Goal: Book appointment/travel/reservation

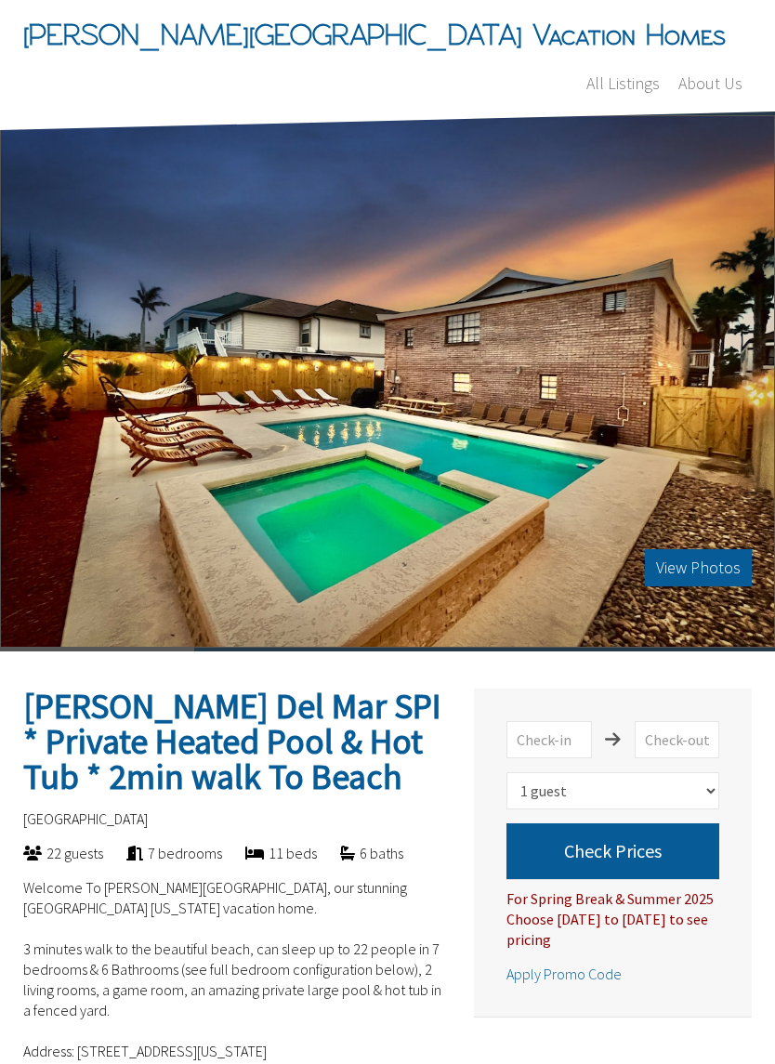
select select "1"
click at [683, 549] on button "View Photos" at bounding box center [698, 567] width 107 height 37
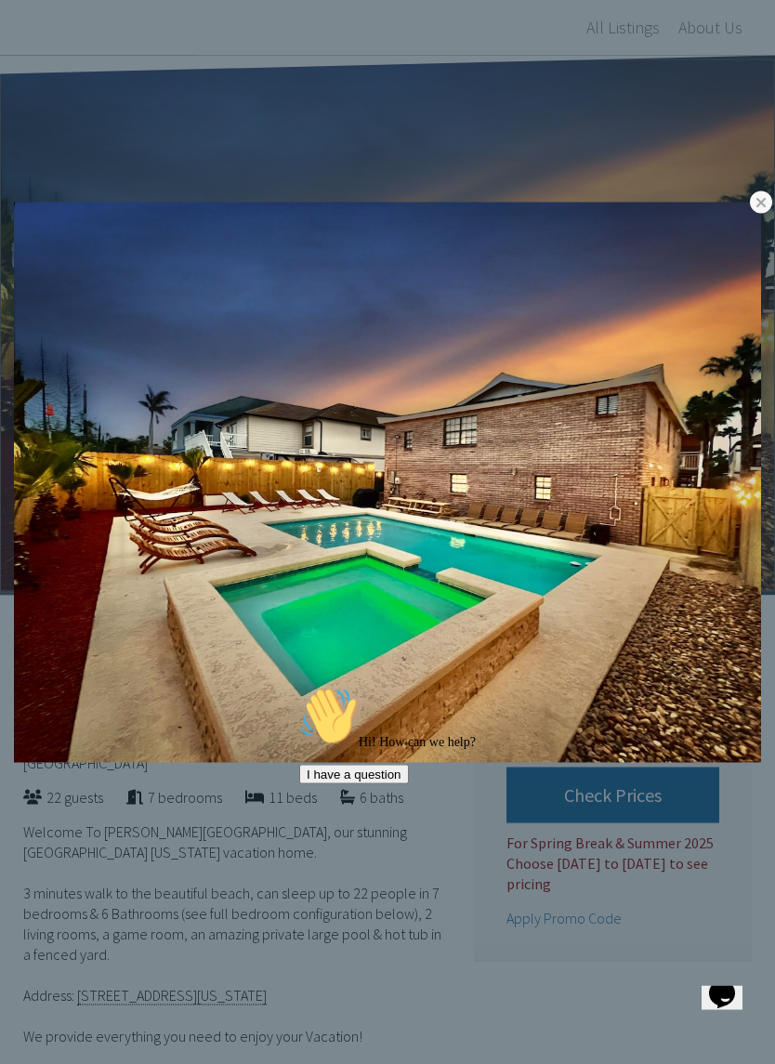
scroll to position [99, 0]
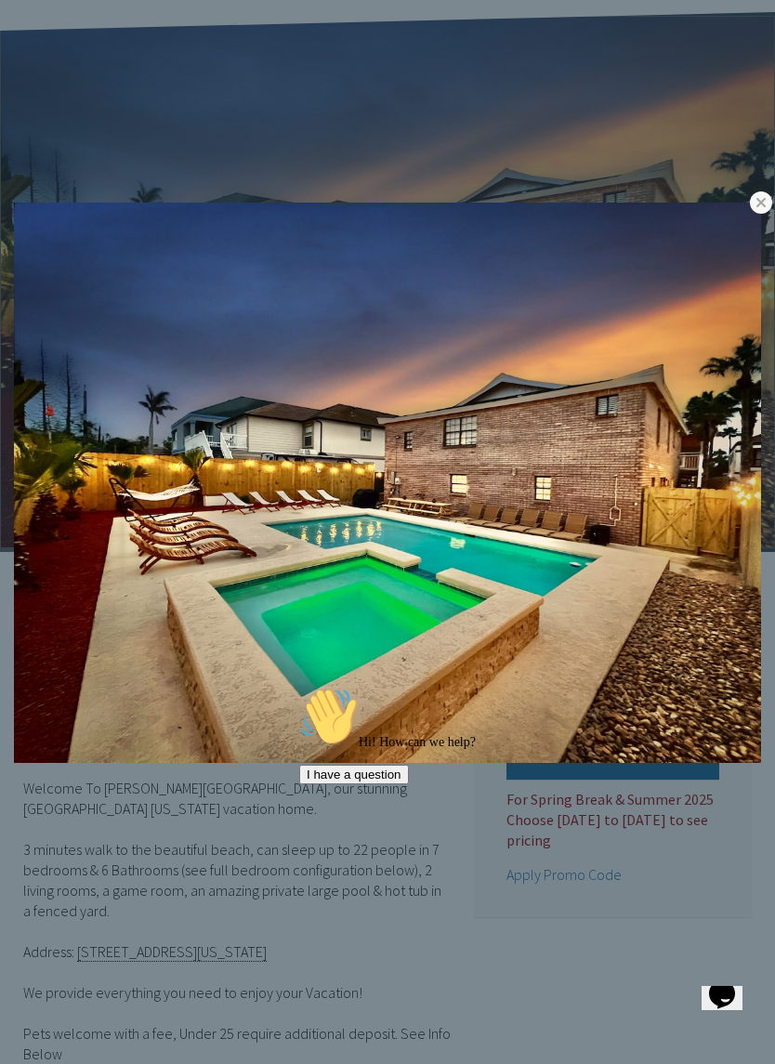
click at [734, 512] on img at bounding box center [387, 482] width 747 height 560
click at [0, 0] on link at bounding box center [0, 0] width 0 height 0
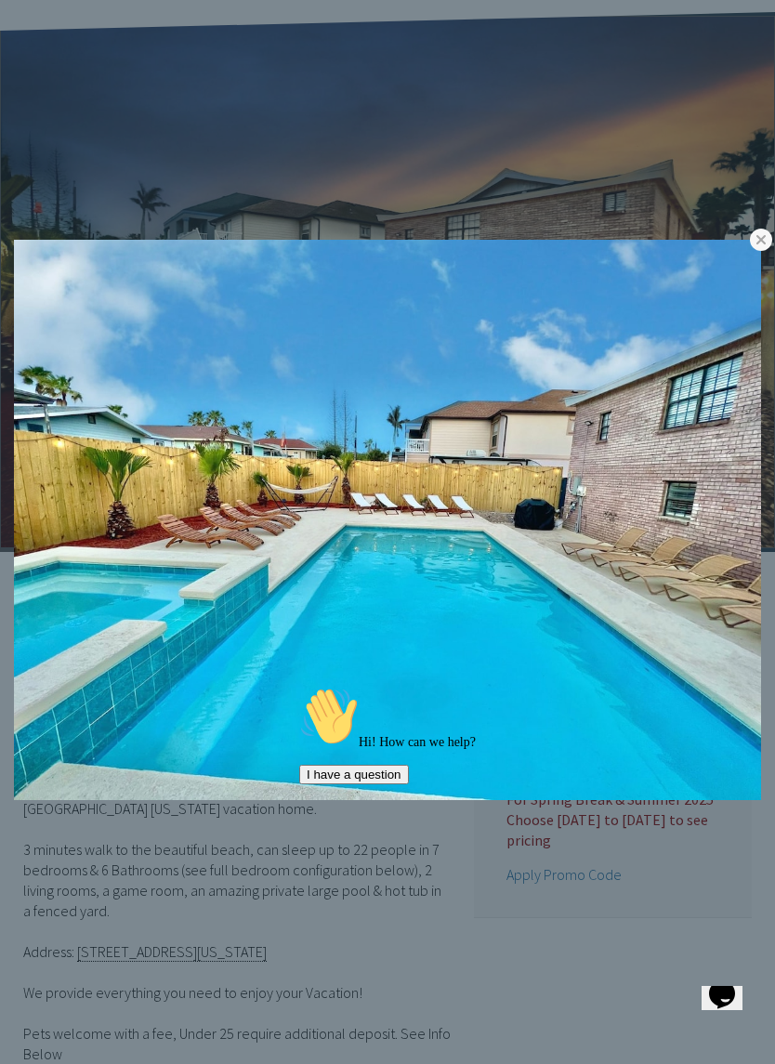
click at [0, 0] on link at bounding box center [0, 0] width 0 height 0
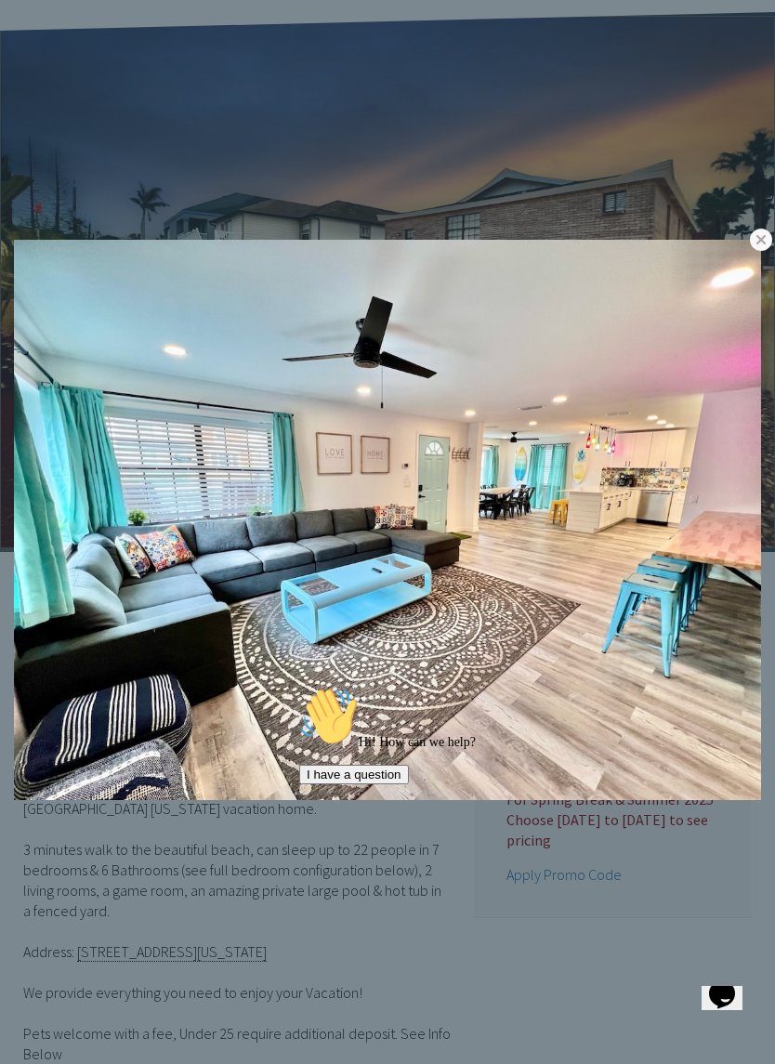
click at [0, 0] on link at bounding box center [0, 0] width 0 height 0
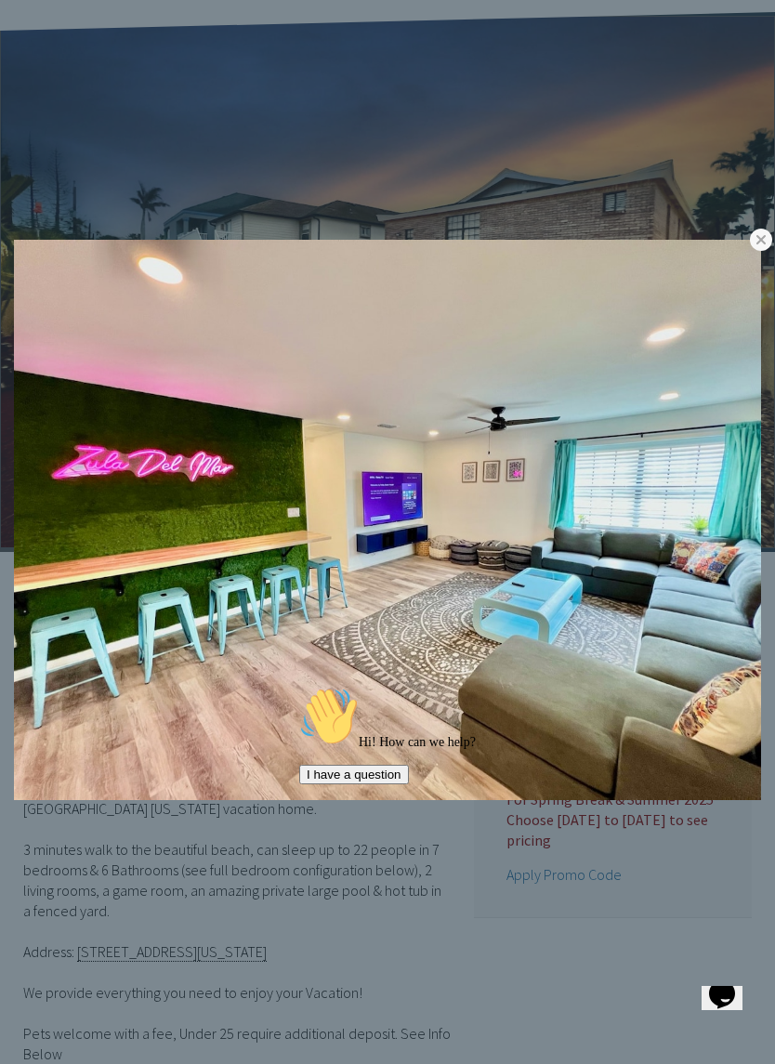
click at [0, 0] on link at bounding box center [0, 0] width 0 height 0
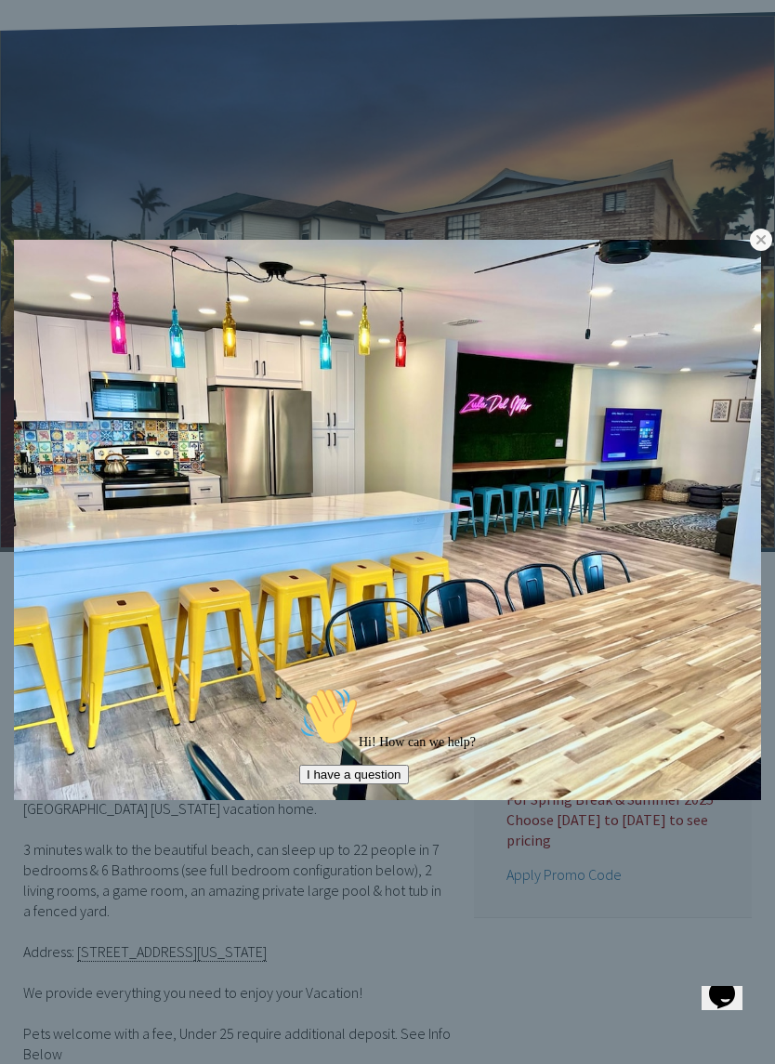
click at [0, 0] on link at bounding box center [0, 0] width 0 height 0
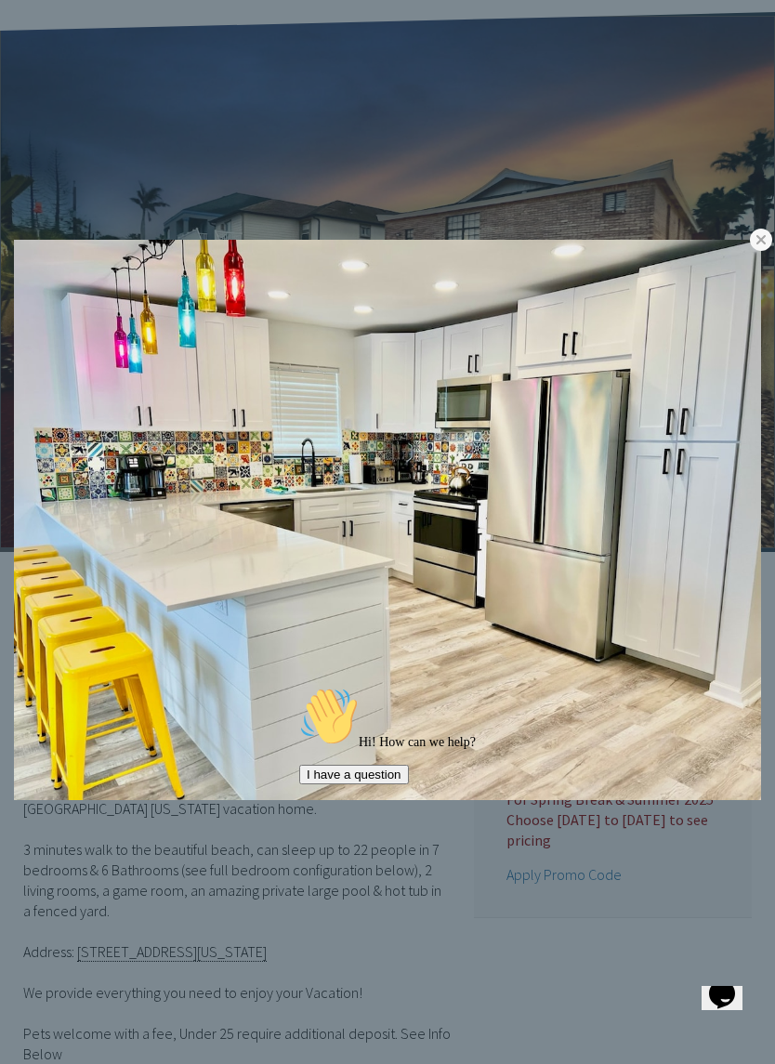
click at [0, 0] on link at bounding box center [0, 0] width 0 height 0
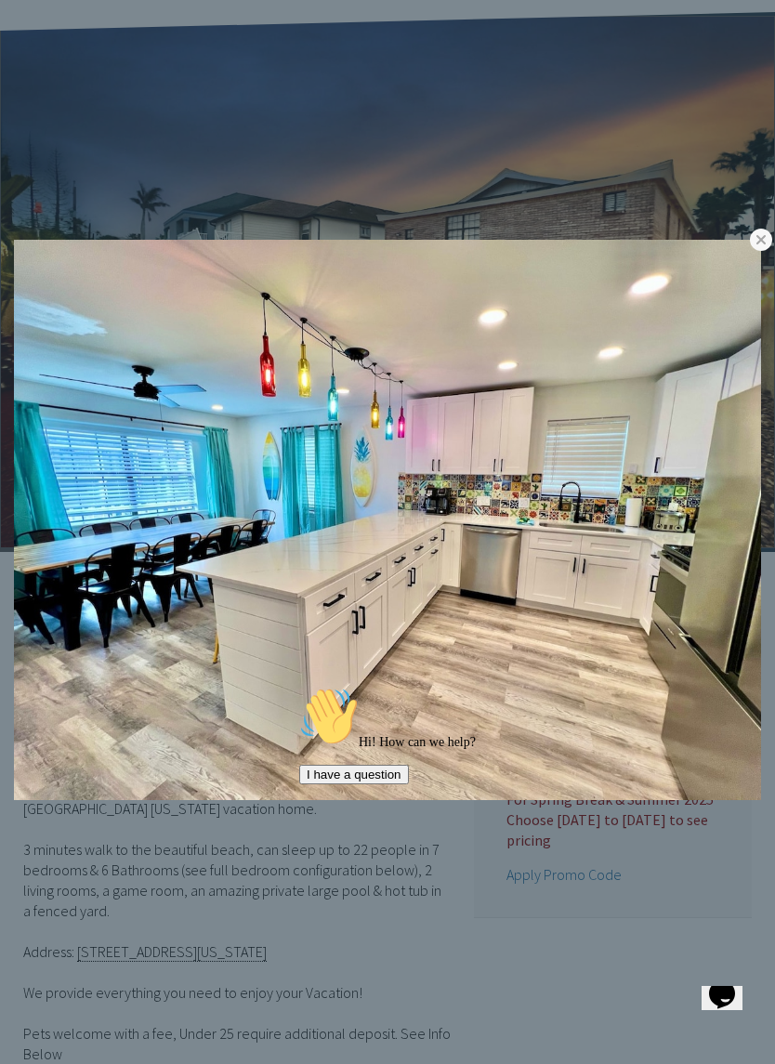
click at [0, 0] on link at bounding box center [0, 0] width 0 height 0
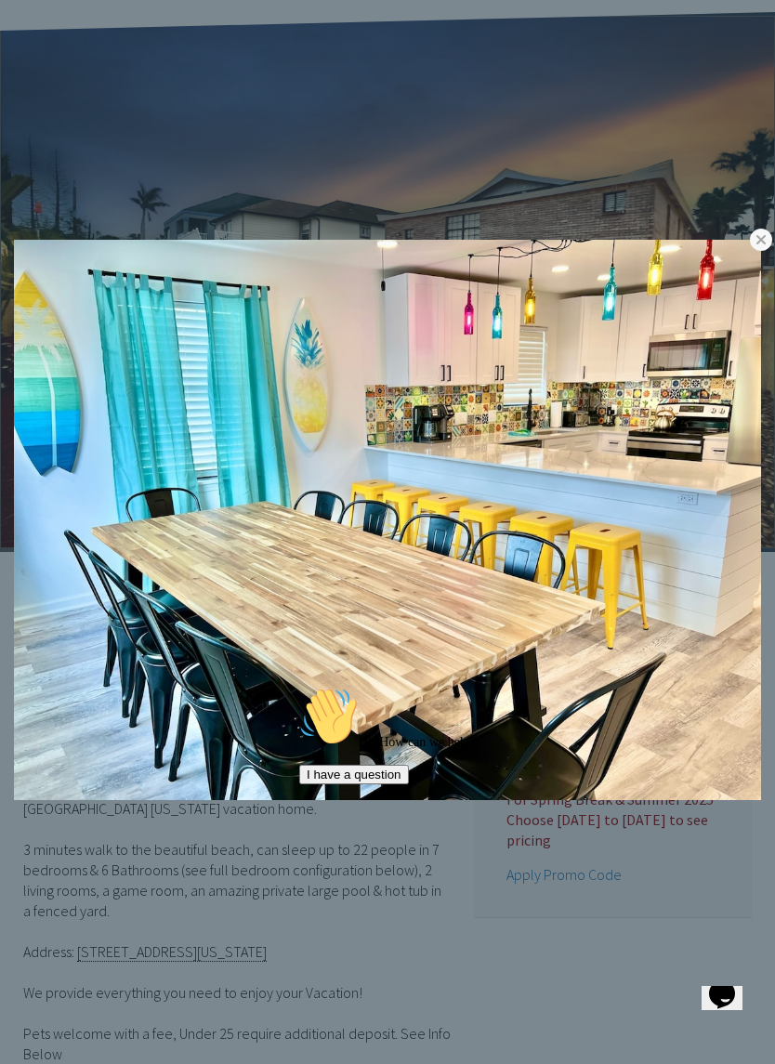
click at [728, 520] on img at bounding box center [387, 520] width 747 height 560
click at [0, 0] on link at bounding box center [0, 0] width 0 height 0
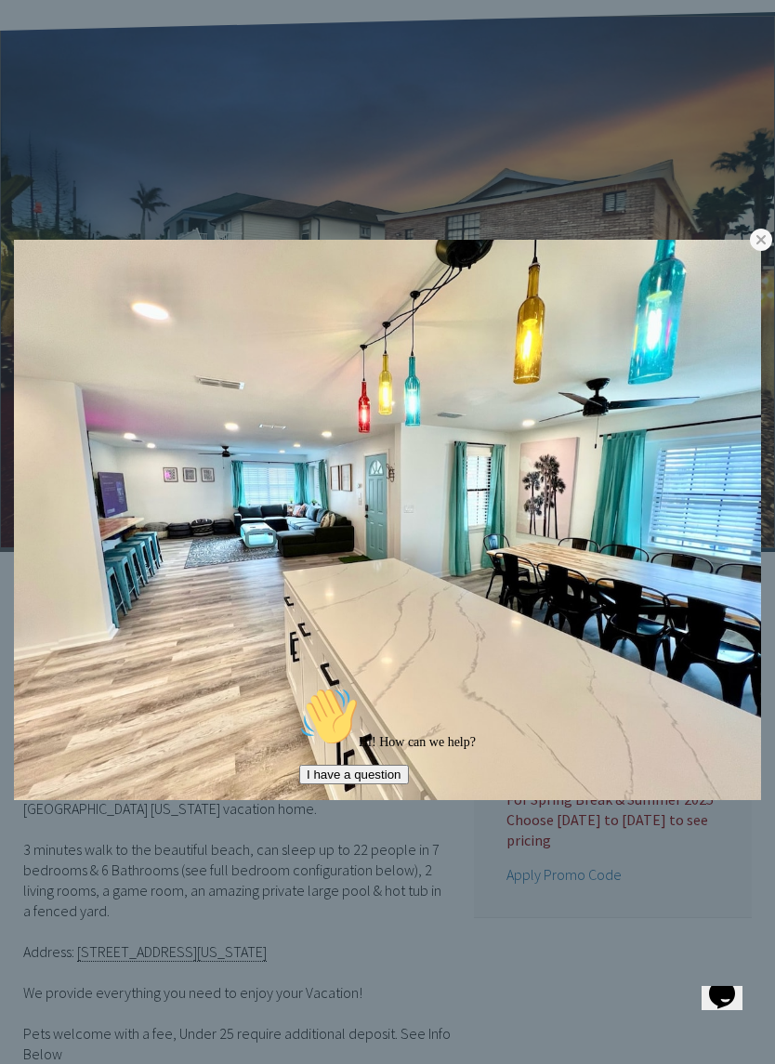
click at [0, 0] on link at bounding box center [0, 0] width 0 height 0
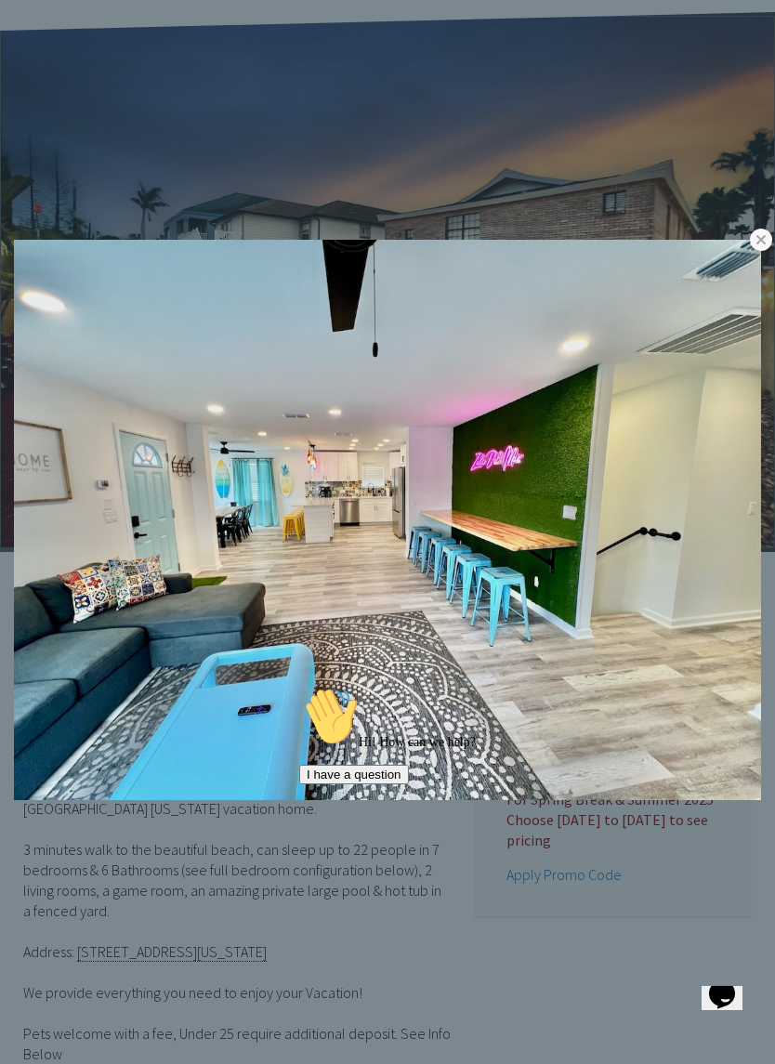
click at [0, 0] on link at bounding box center [0, 0] width 0 height 0
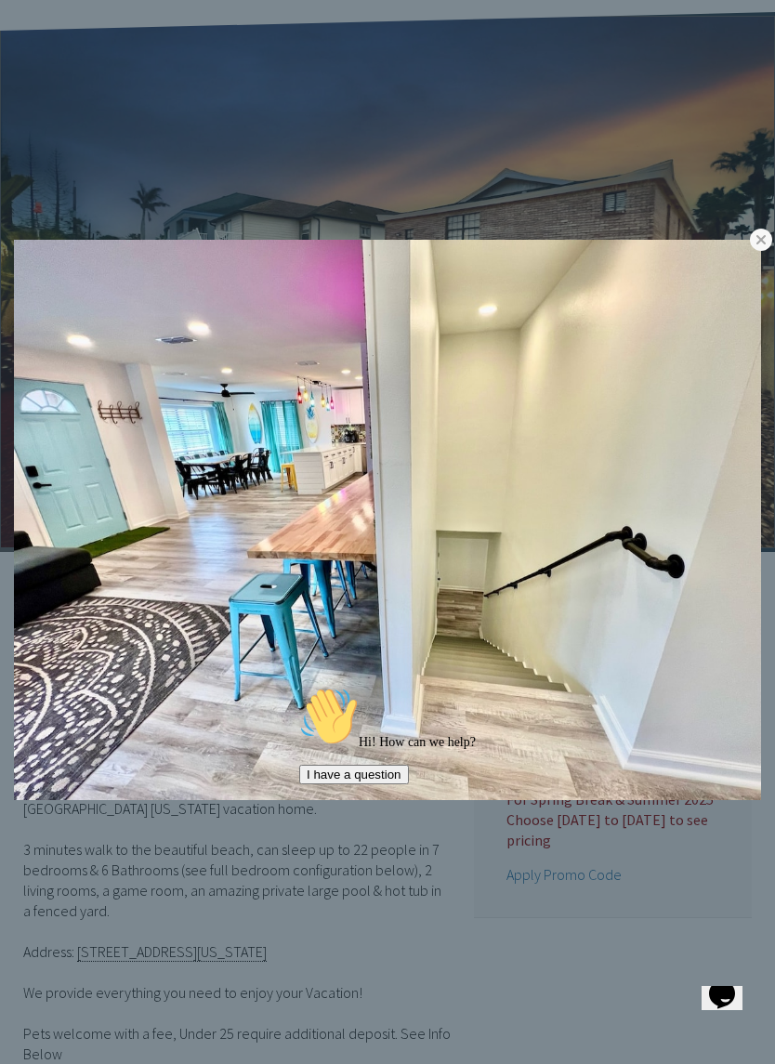
click at [0, 0] on link at bounding box center [0, 0] width 0 height 0
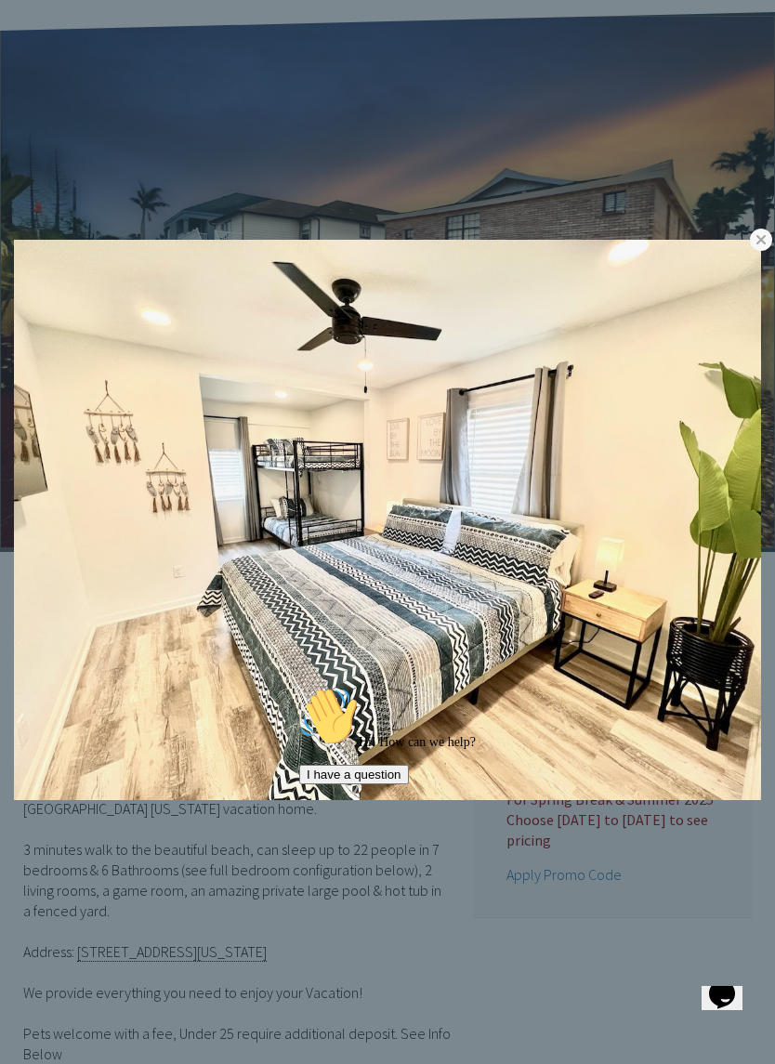
click at [0, 0] on link at bounding box center [0, 0] width 0 height 0
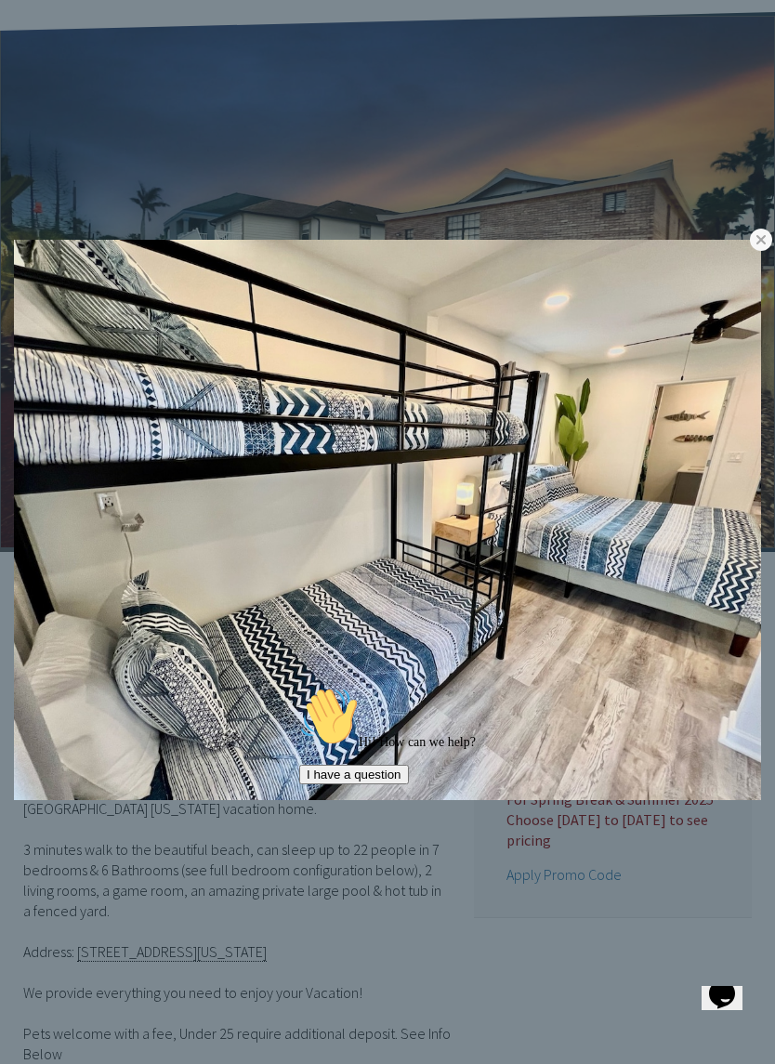
click at [0, 0] on link at bounding box center [0, 0] width 0 height 0
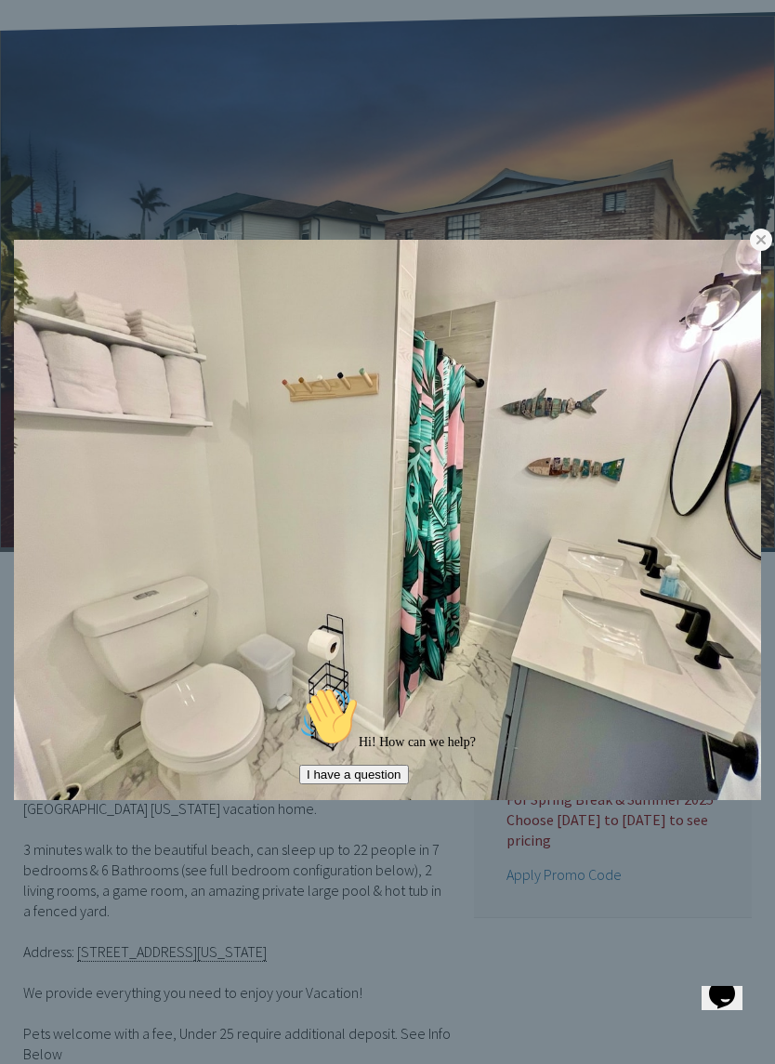
click at [0, 0] on link at bounding box center [0, 0] width 0 height 0
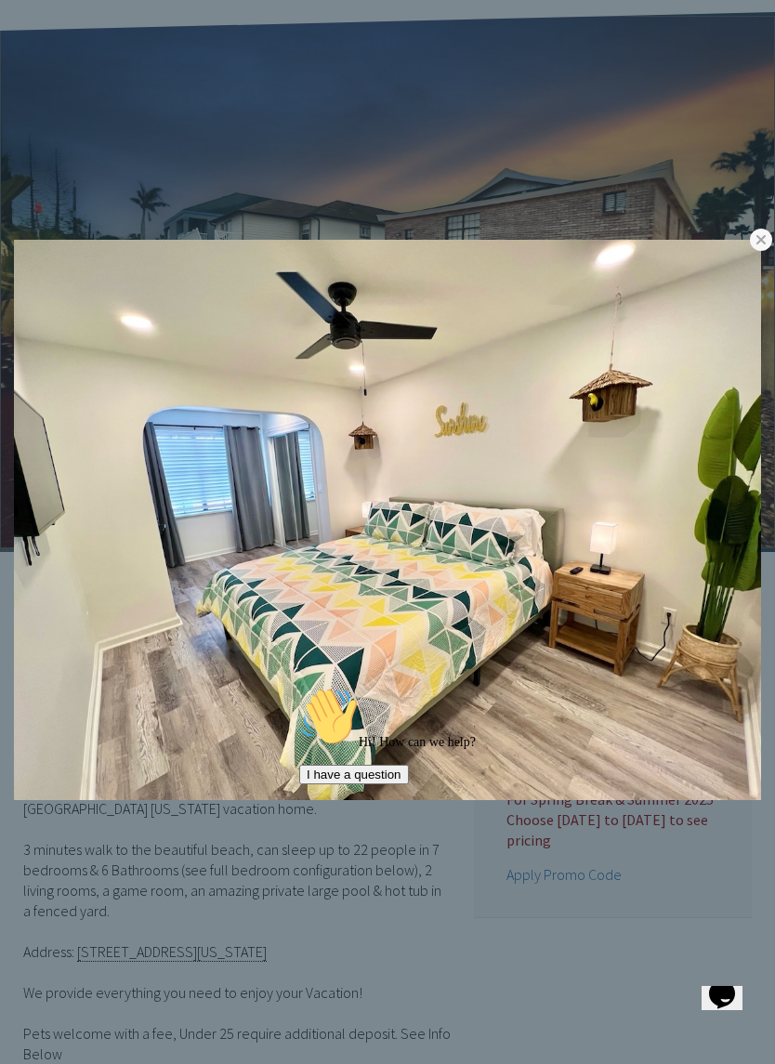
click at [0, 0] on link at bounding box center [0, 0] width 0 height 0
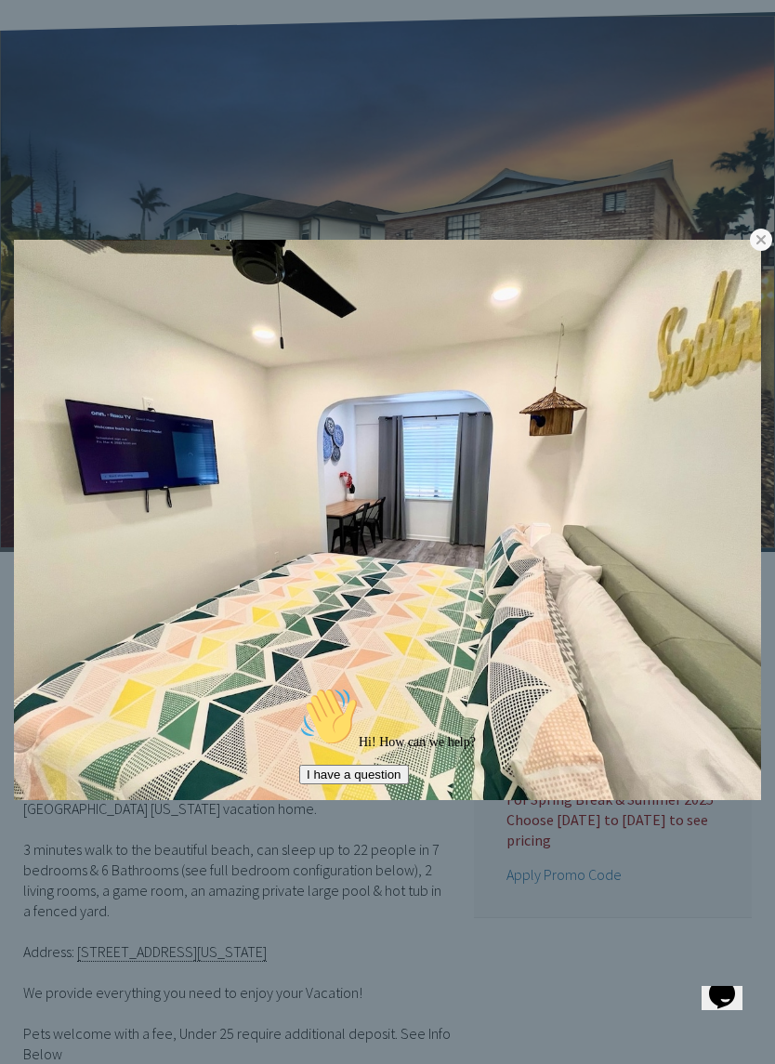
click at [0, 0] on link at bounding box center [0, 0] width 0 height 0
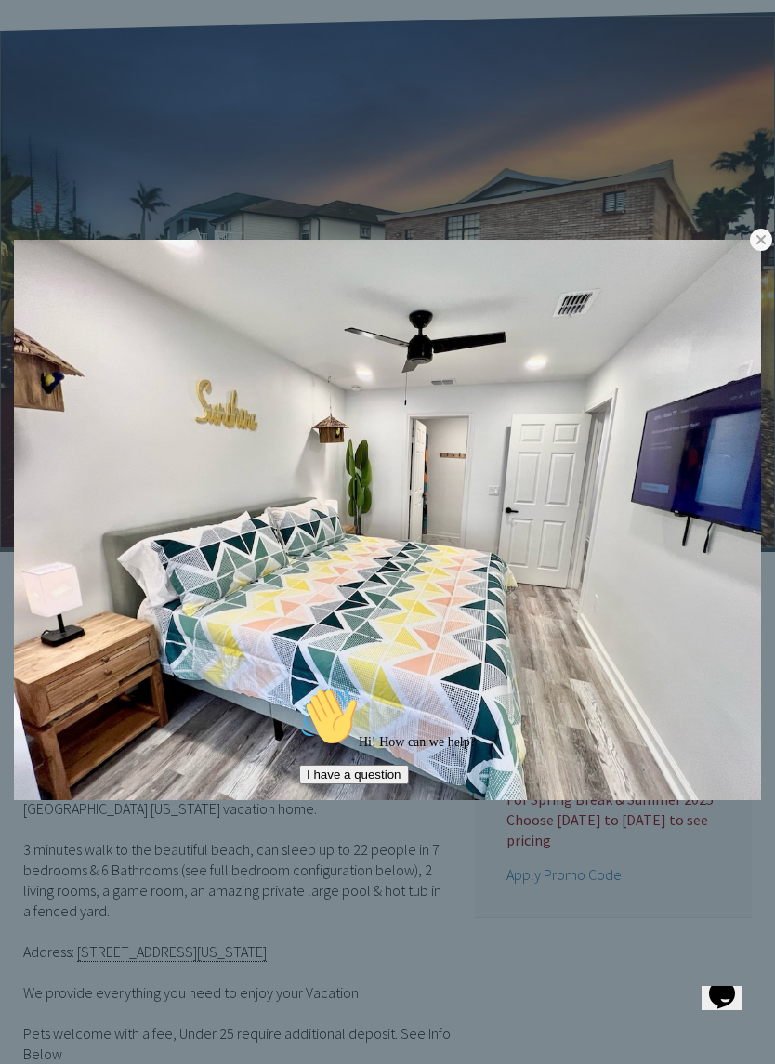
click at [0, 0] on link at bounding box center [0, 0] width 0 height 0
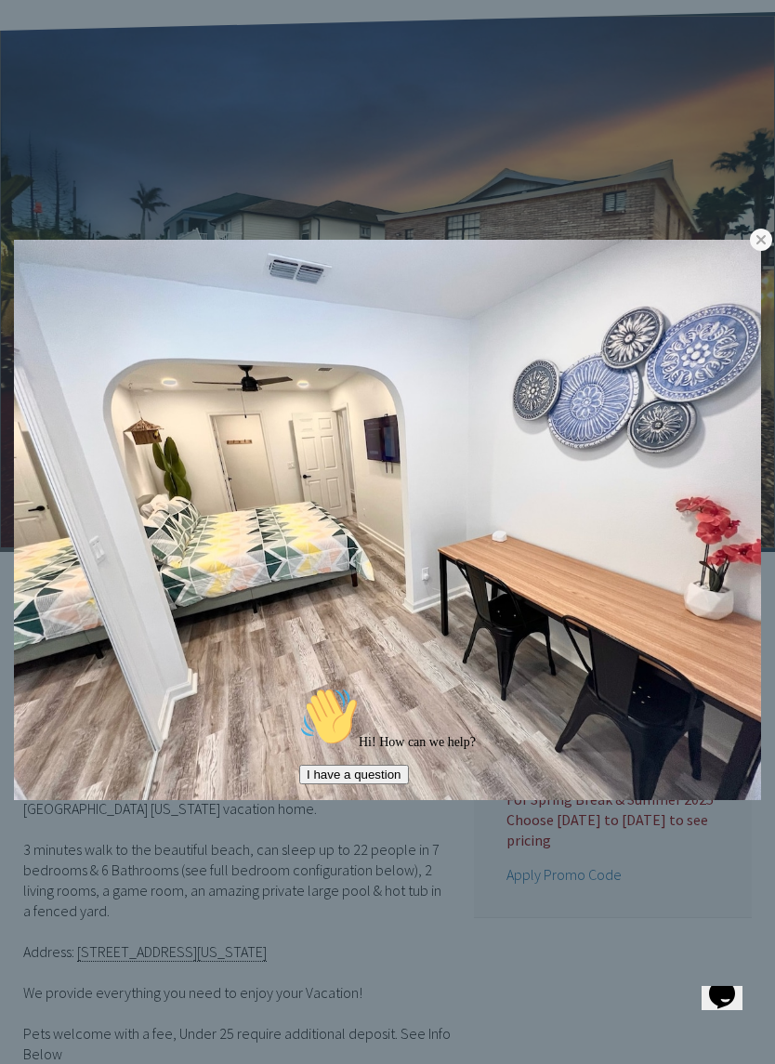
click at [0, 0] on link at bounding box center [0, 0] width 0 height 0
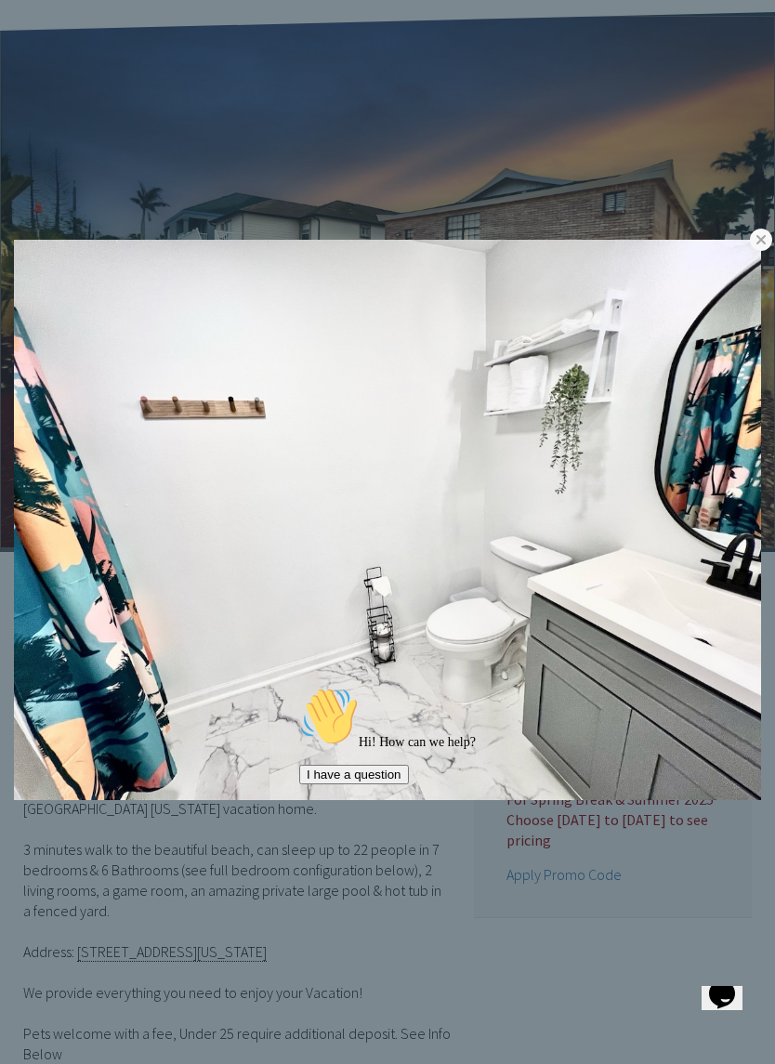
click at [754, 236] on link at bounding box center [761, 239] width 22 height 22
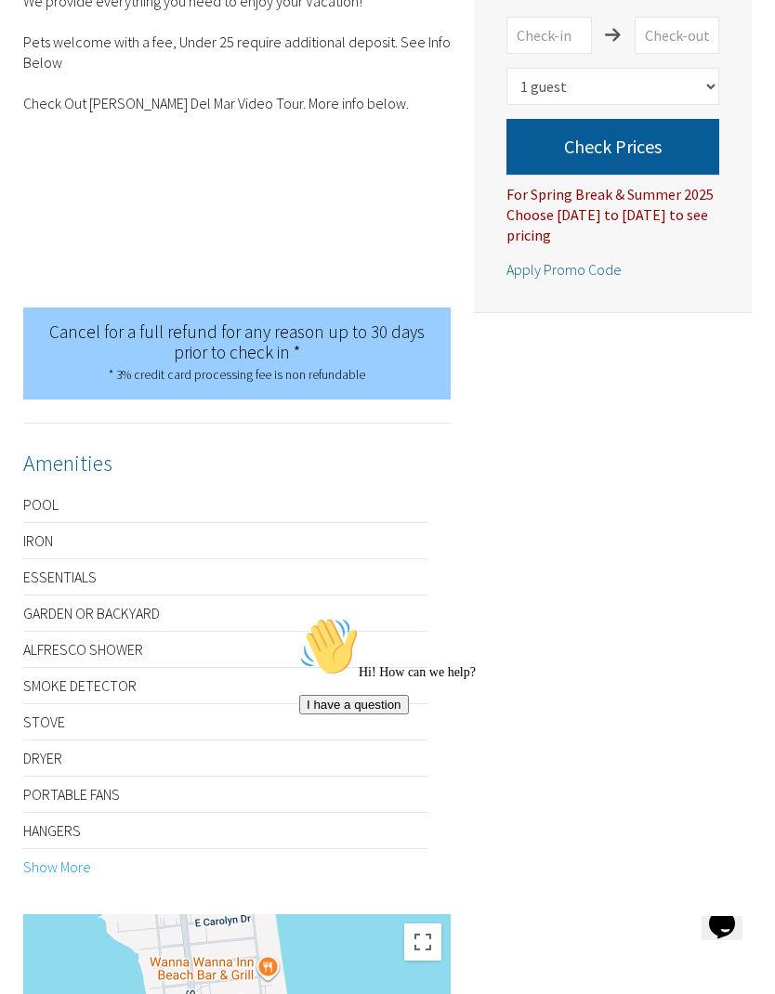
scroll to position [1064, 0]
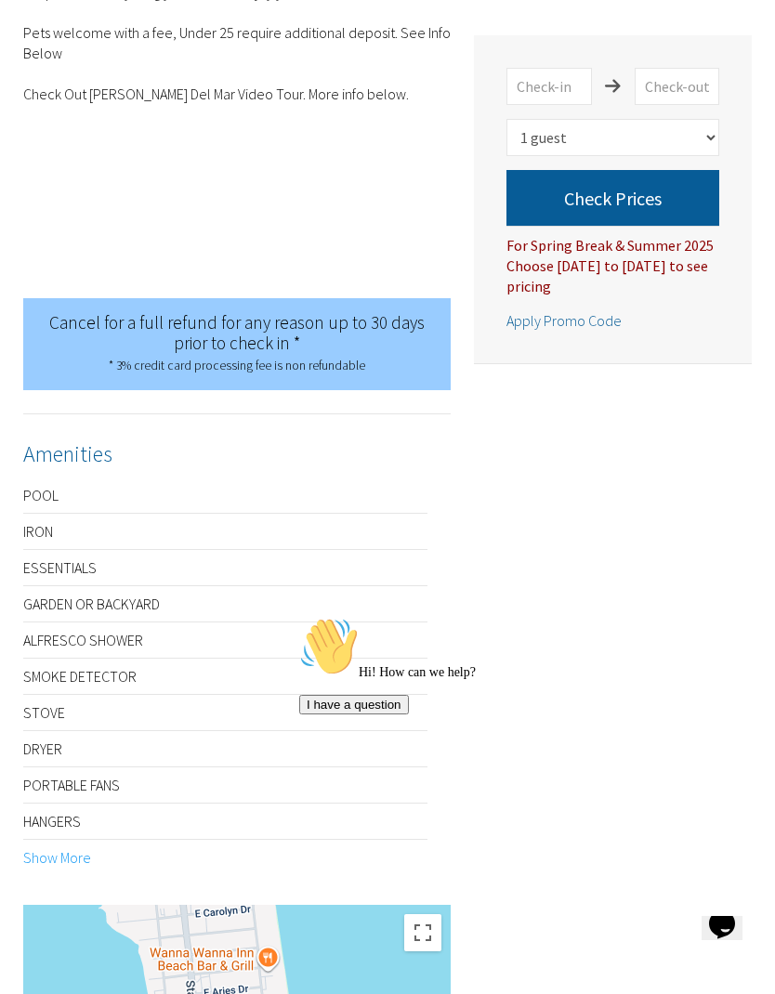
click at [52, 848] on link "Show More" at bounding box center [57, 857] width 68 height 19
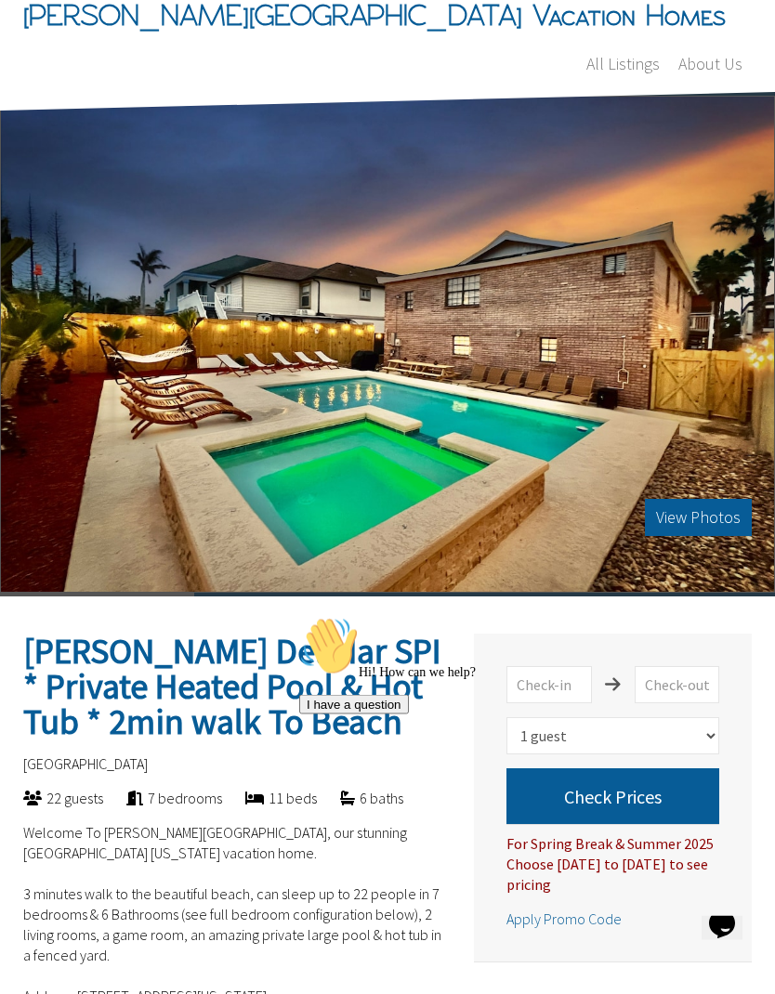
scroll to position [0, 0]
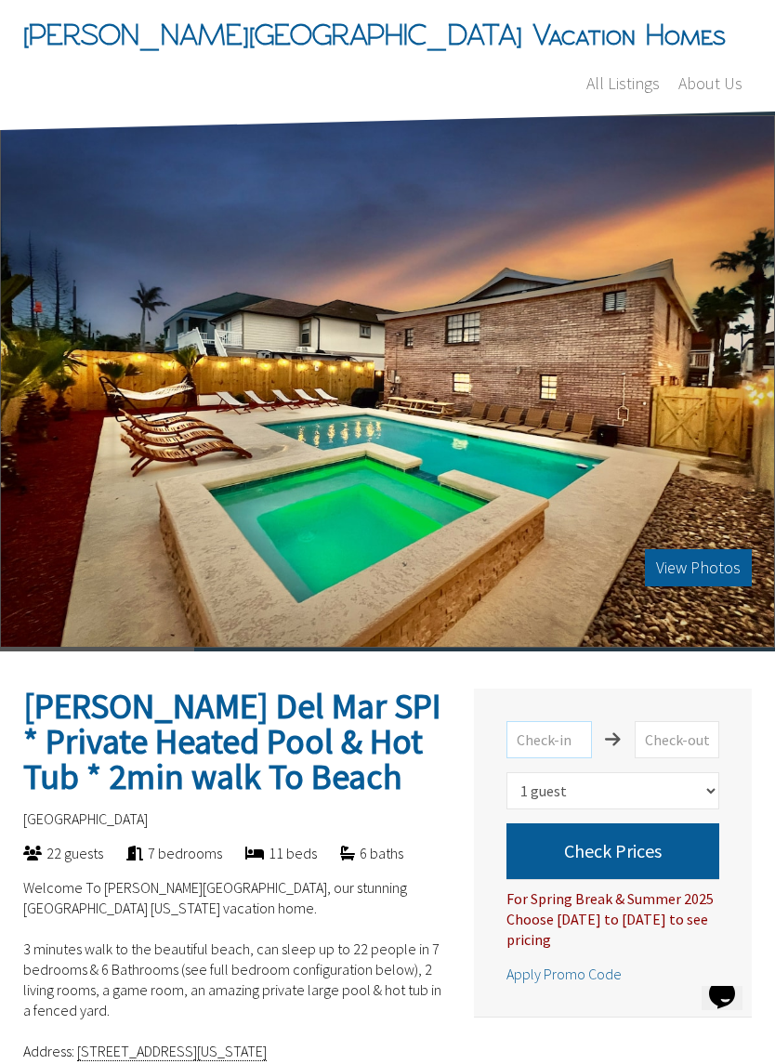
click at [568, 721] on input "text" at bounding box center [548, 739] width 85 height 37
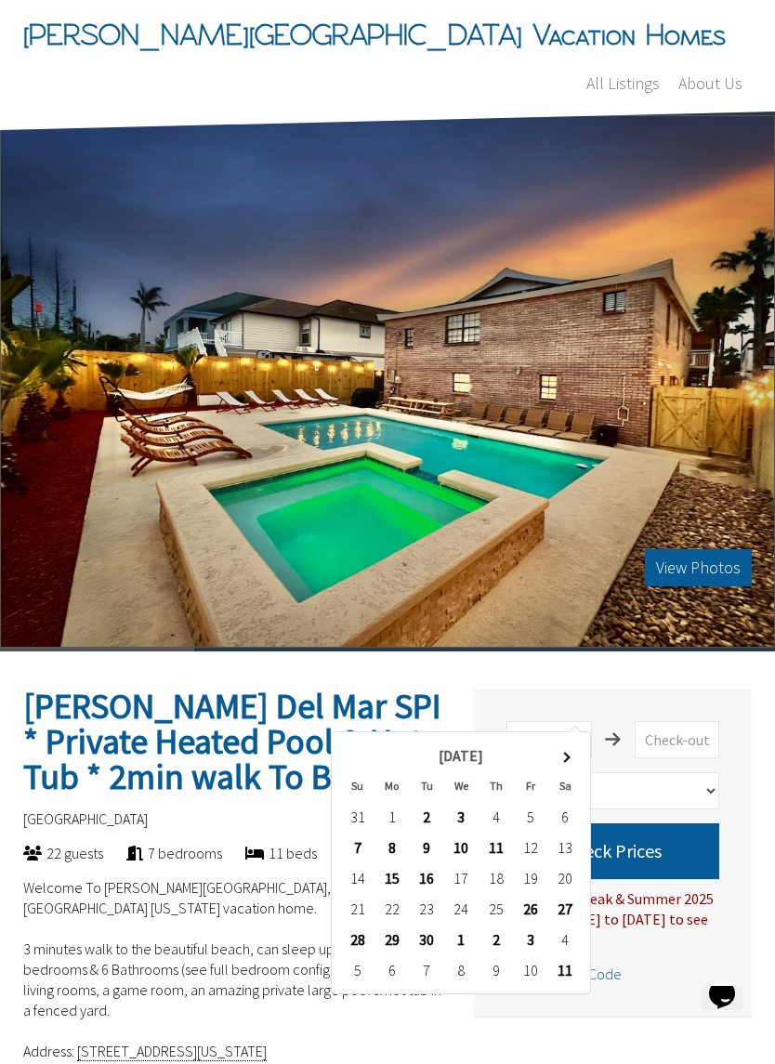
click at [568, 763] on th at bounding box center [565, 755] width 34 height 31
click at [579, 757] on th at bounding box center [565, 755] width 34 height 31
click at [570, 758] on th at bounding box center [565, 755] width 34 height 31
click at [573, 756] on th at bounding box center [565, 755] width 34 height 31
click at [574, 756] on th at bounding box center [565, 755] width 34 height 31
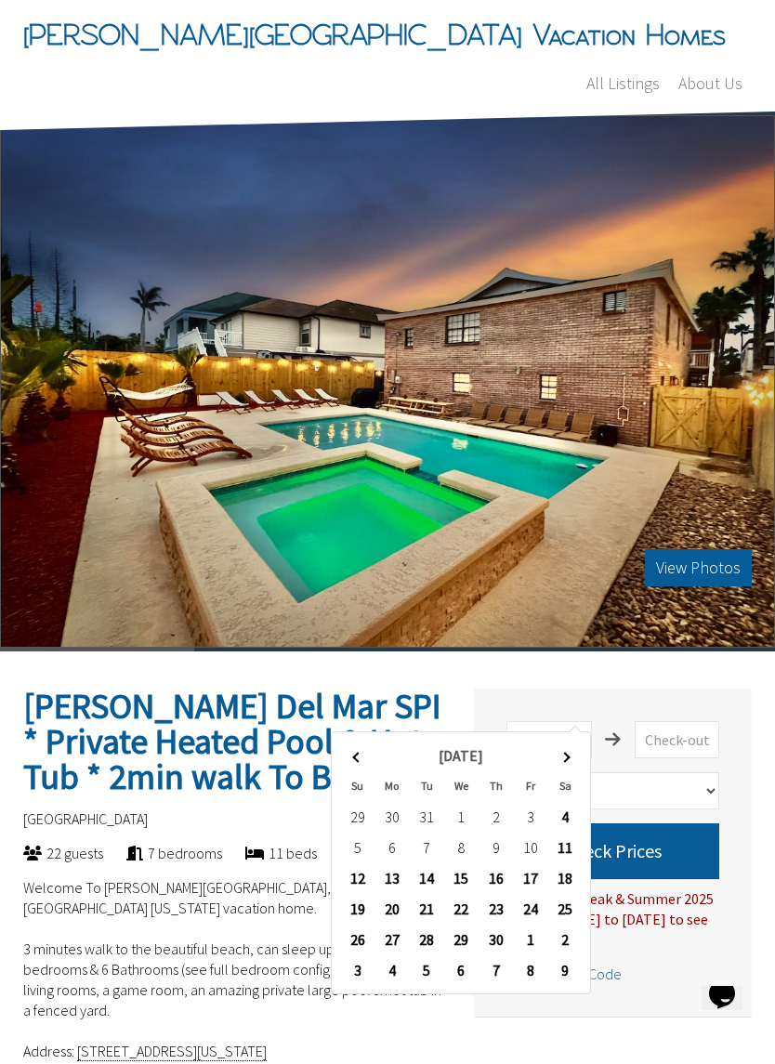
click at [573, 759] on th at bounding box center [565, 755] width 34 height 31
click at [577, 755] on th at bounding box center [565, 755] width 34 height 31
click at [490, 816] on td "2" at bounding box center [495, 817] width 34 height 31
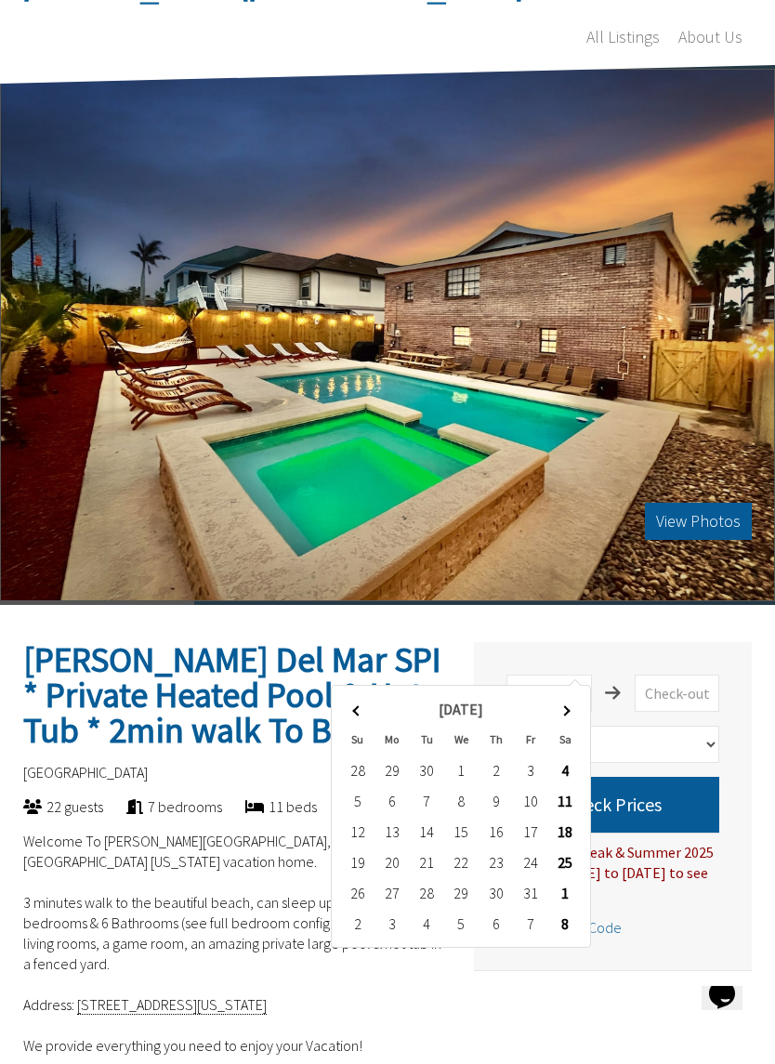
scroll to position [85, 0]
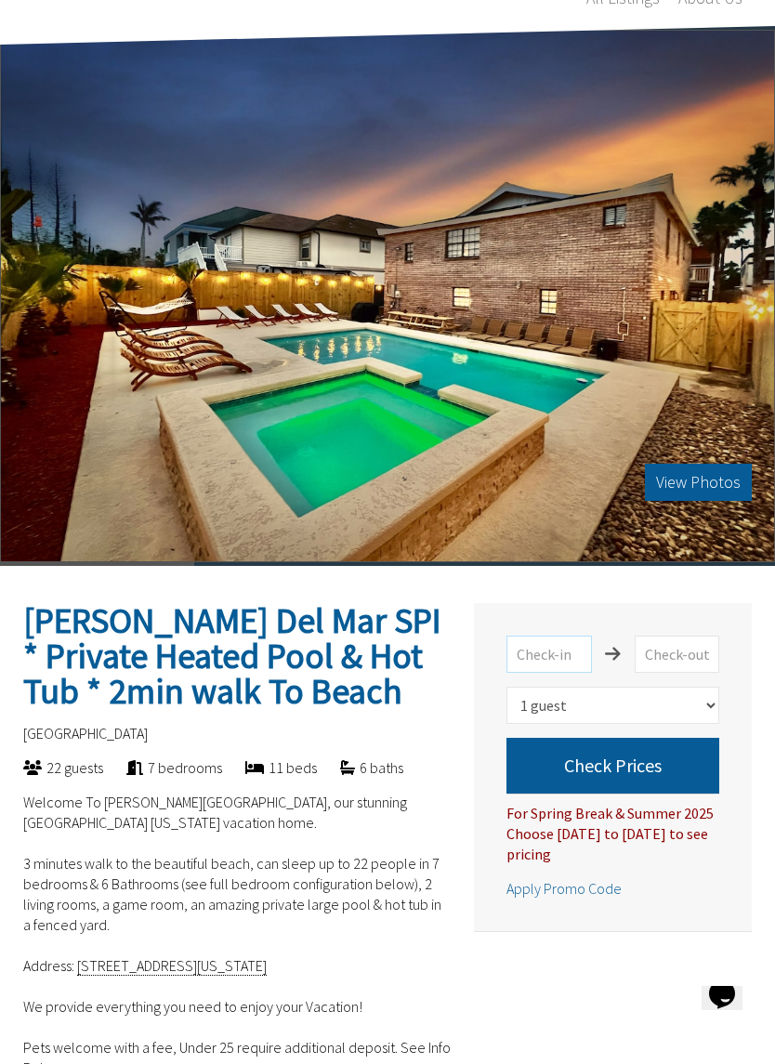
click at [558, 635] on input "text" at bounding box center [548, 653] width 85 height 37
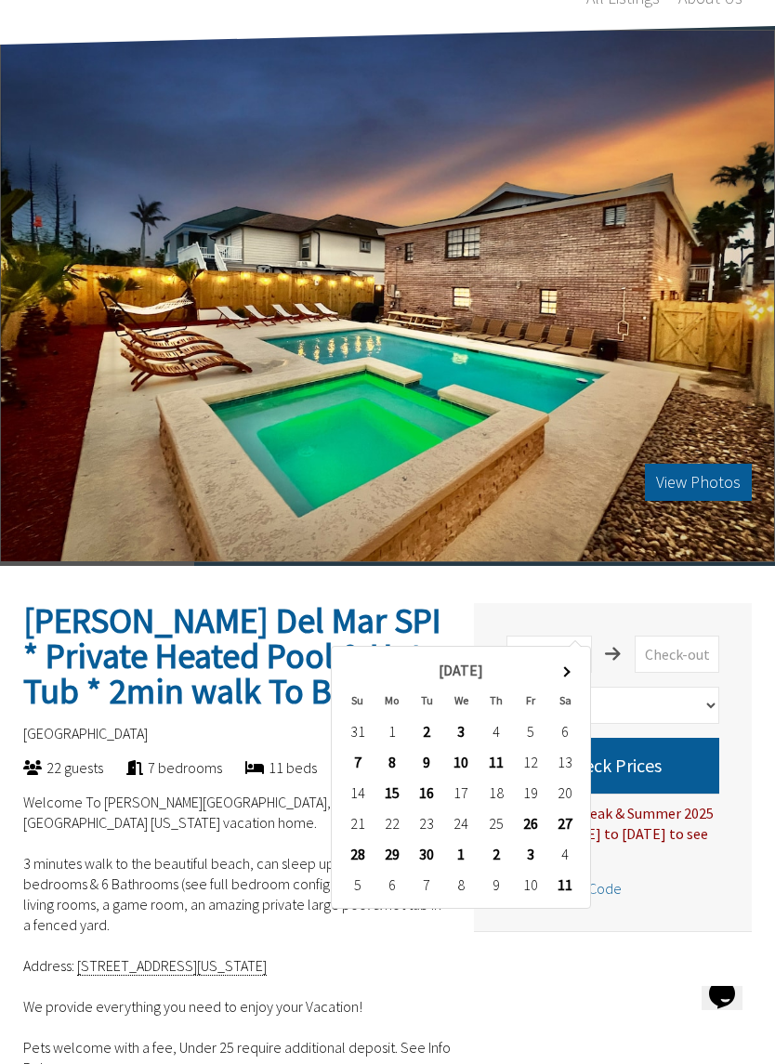
click at [563, 686] on th "Sa" at bounding box center [565, 700] width 34 height 31
click at [567, 666] on th at bounding box center [565, 670] width 34 height 31
click at [561, 677] on th at bounding box center [565, 670] width 34 height 31
click at [569, 672] on th at bounding box center [565, 670] width 34 height 31
click at [569, 669] on th at bounding box center [565, 670] width 34 height 31
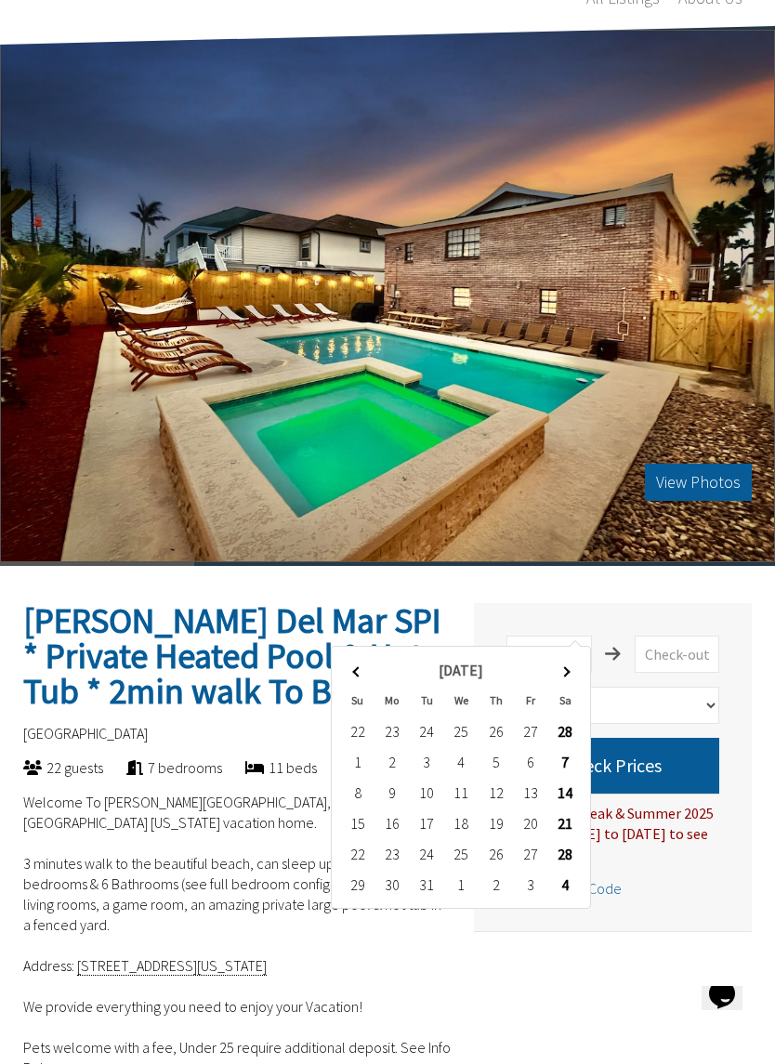
click at [567, 672] on span at bounding box center [565, 671] width 10 height 10
click at [569, 673] on th at bounding box center [565, 670] width 34 height 31
click at [577, 666] on th at bounding box center [565, 670] width 34 height 31
click at [563, 675] on th at bounding box center [565, 670] width 34 height 31
click at [576, 678] on th at bounding box center [565, 670] width 34 height 31
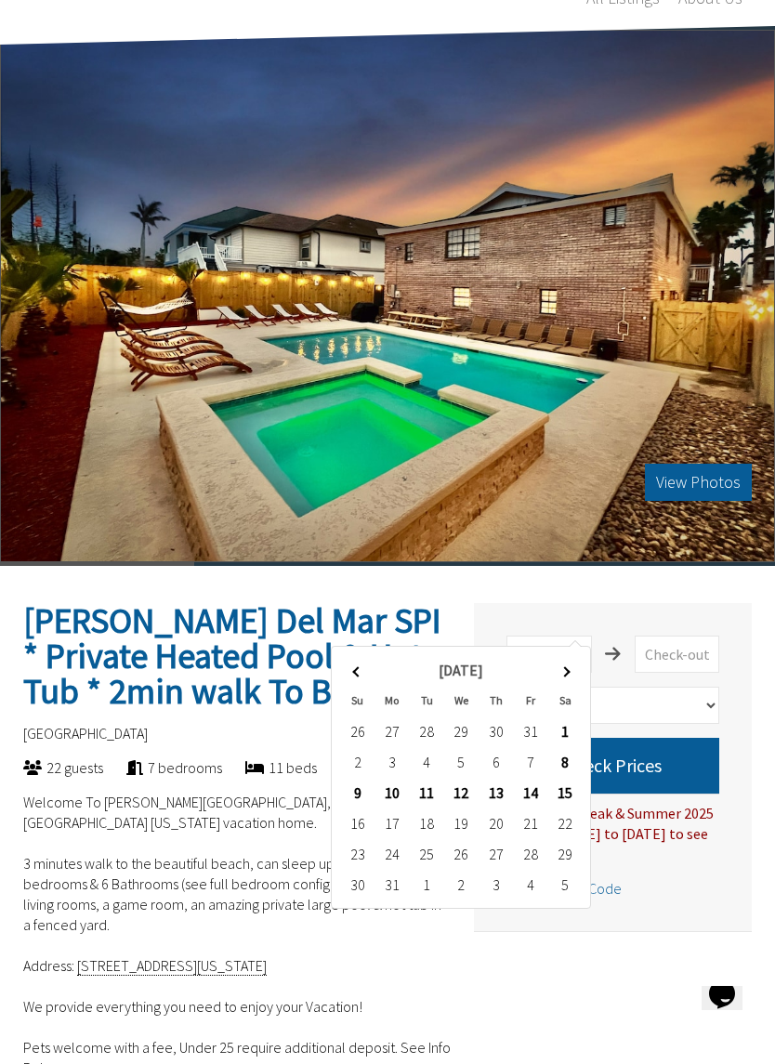
click at [571, 672] on th at bounding box center [565, 670] width 34 height 31
click at [577, 668] on th at bounding box center [565, 670] width 34 height 31
click at [572, 675] on th at bounding box center [565, 670] width 34 height 31
click at [352, 668] on th at bounding box center [357, 670] width 34 height 31
click at [349, 671] on th at bounding box center [357, 670] width 34 height 31
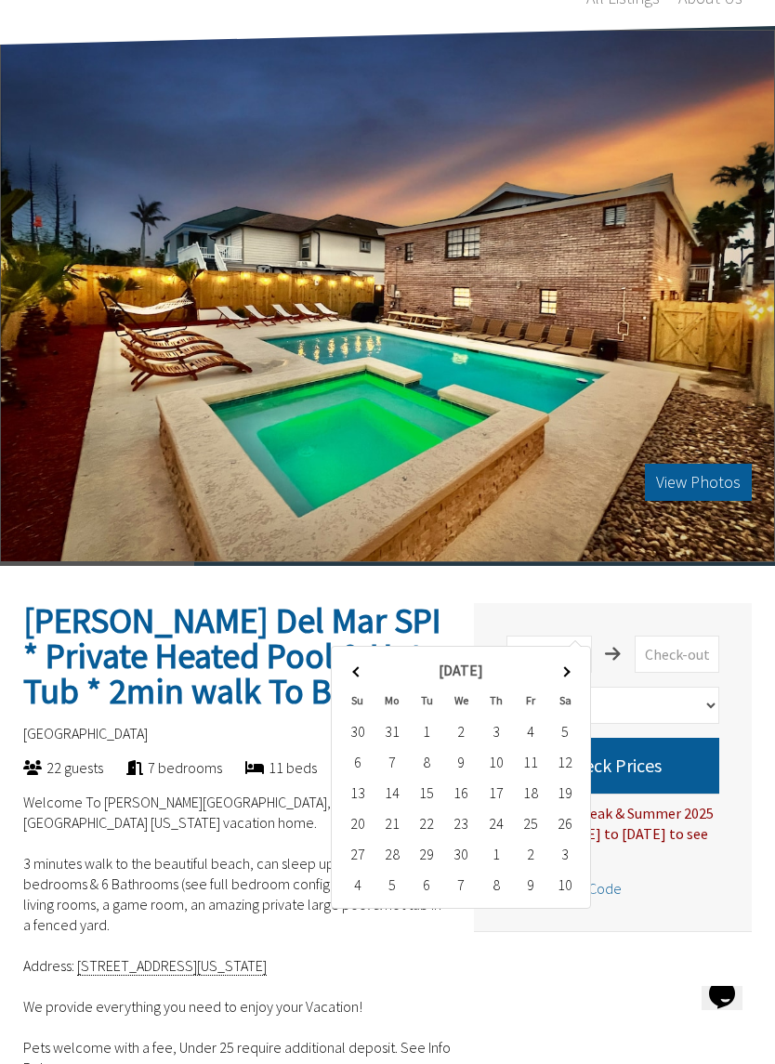
click at [360, 672] on span at bounding box center [357, 671] width 10 height 10
click at [349, 672] on th at bounding box center [357, 670] width 34 height 31
click at [494, 728] on td "2" at bounding box center [495, 731] width 34 height 31
click at [498, 737] on td "2" at bounding box center [495, 731] width 34 height 31
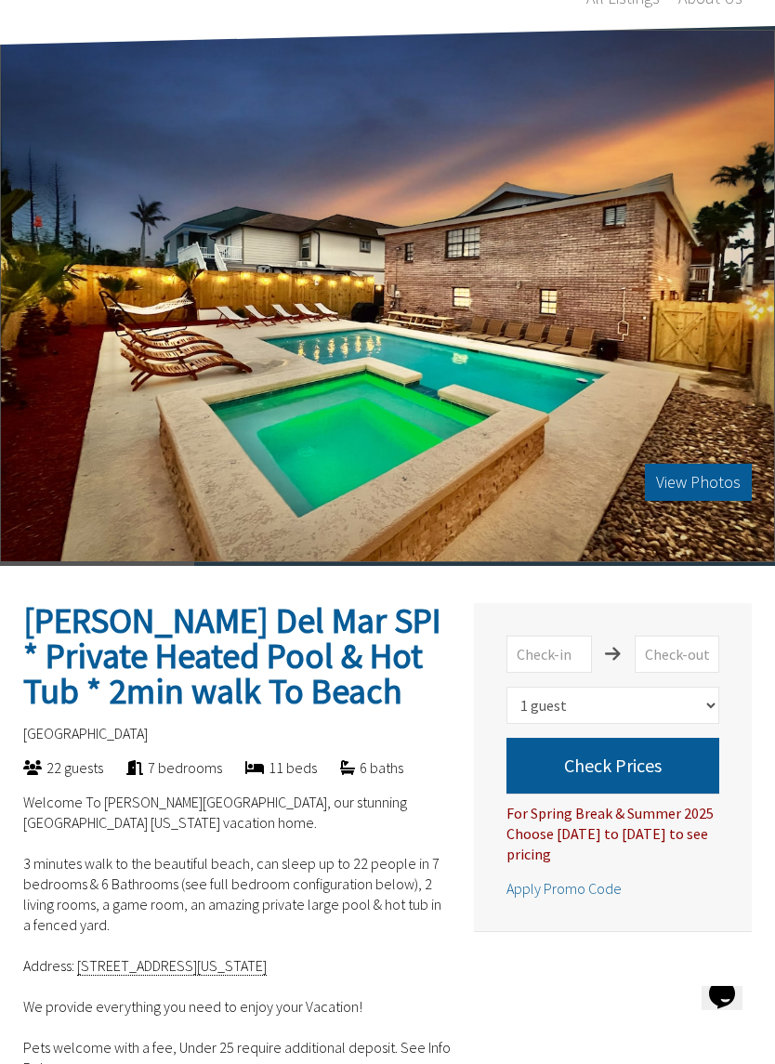
click at [609, 737] on button "Check Prices" at bounding box center [612, 765] width 213 height 56
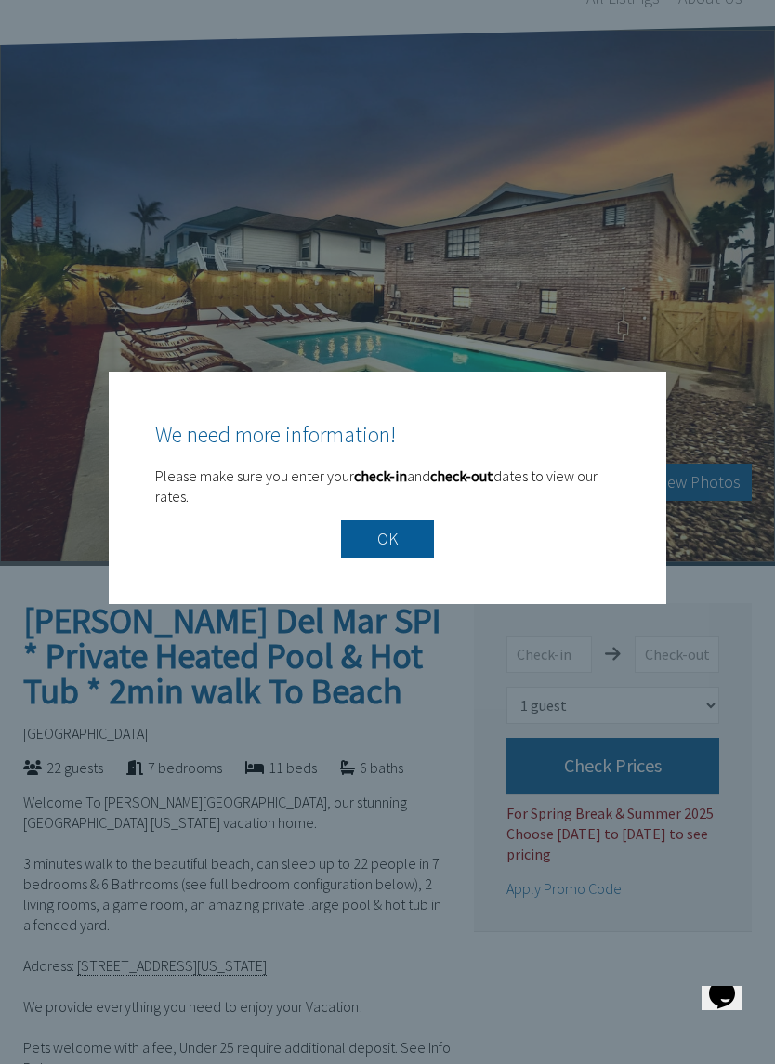
click at [424, 552] on button "OK" at bounding box center [387, 538] width 93 height 37
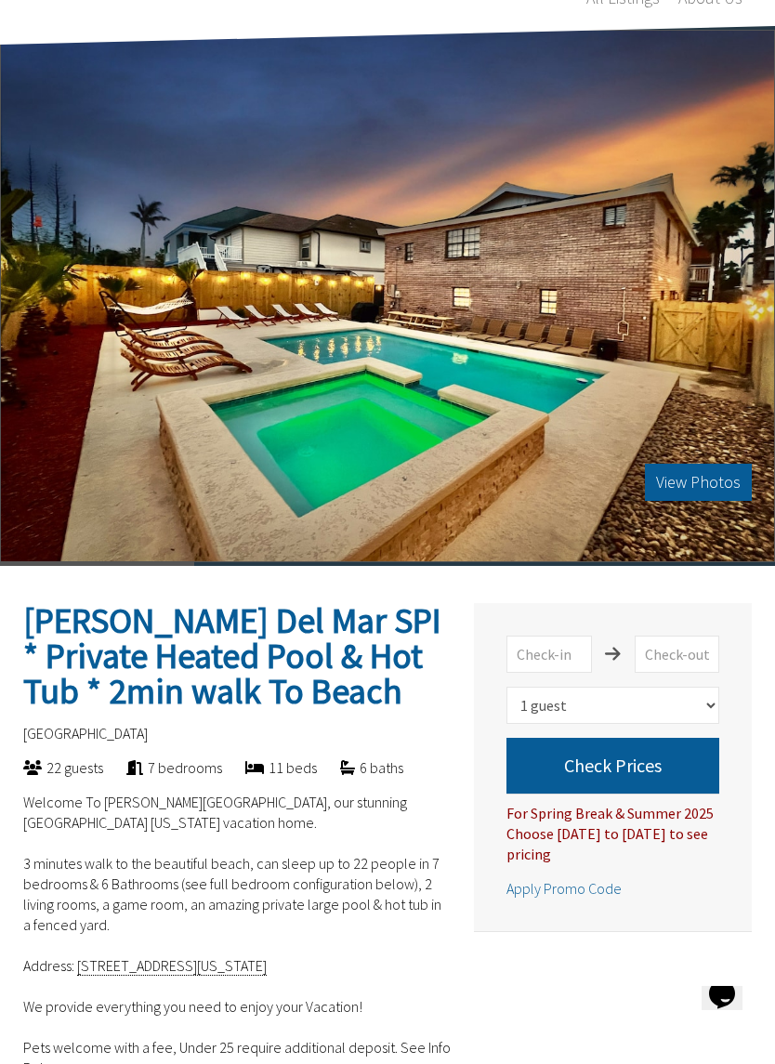
click at [710, 686] on select "Select number of guests 1 guest 2 guests 3 guests 4 guests 5 guests 6 guests 7 …" at bounding box center [612, 704] width 213 height 37
select select "16"
click at [540, 635] on input "text" at bounding box center [548, 653] width 85 height 37
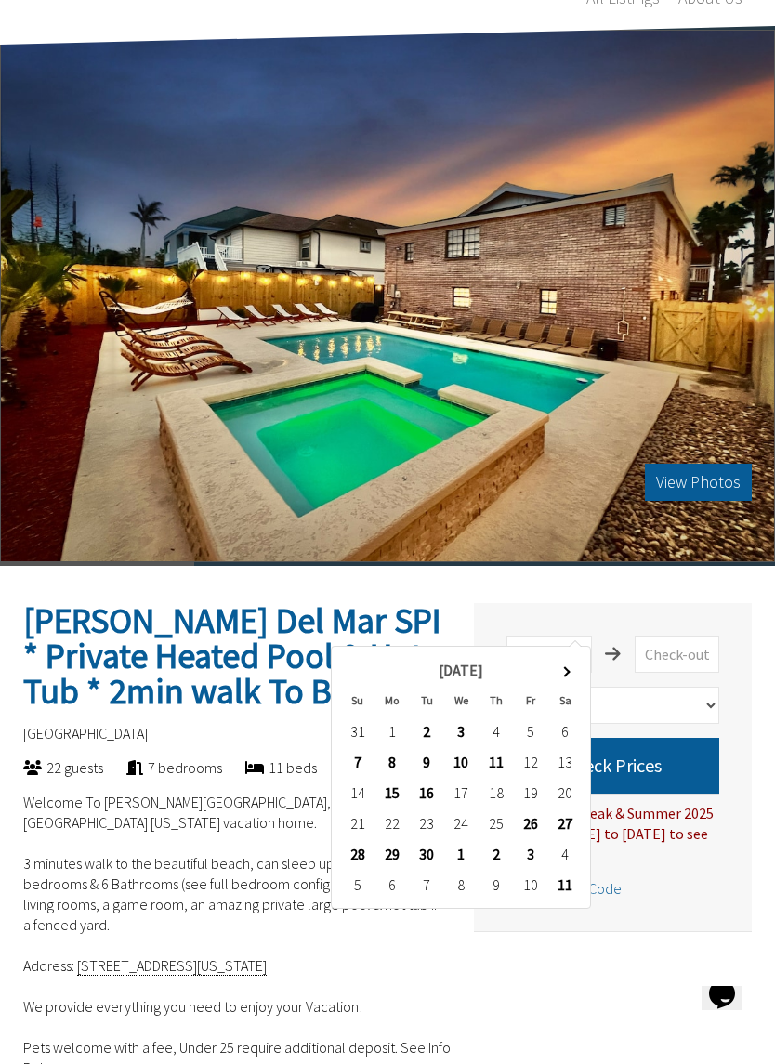
click at [577, 669] on th at bounding box center [565, 670] width 34 height 31
click at [582, 666] on table "Oct 2025 Su Mo Tu We Th Fr Sa 28 29 30 1 2 3 4 5 6 7 8 9 10 11 12 13 14 15 16 1…" at bounding box center [460, 777] width 243 height 246
click at [583, 664] on div "Oct 2025 Su Mo Tu We Th Fr Sa 28 29 30 1 2 3 4 5 6 7 8 9 10 11 12 13 14 15 16 1…" at bounding box center [464, 777] width 251 height 246
click at [576, 670] on th at bounding box center [565, 670] width 34 height 31
click at [576, 671] on th at bounding box center [565, 670] width 34 height 31
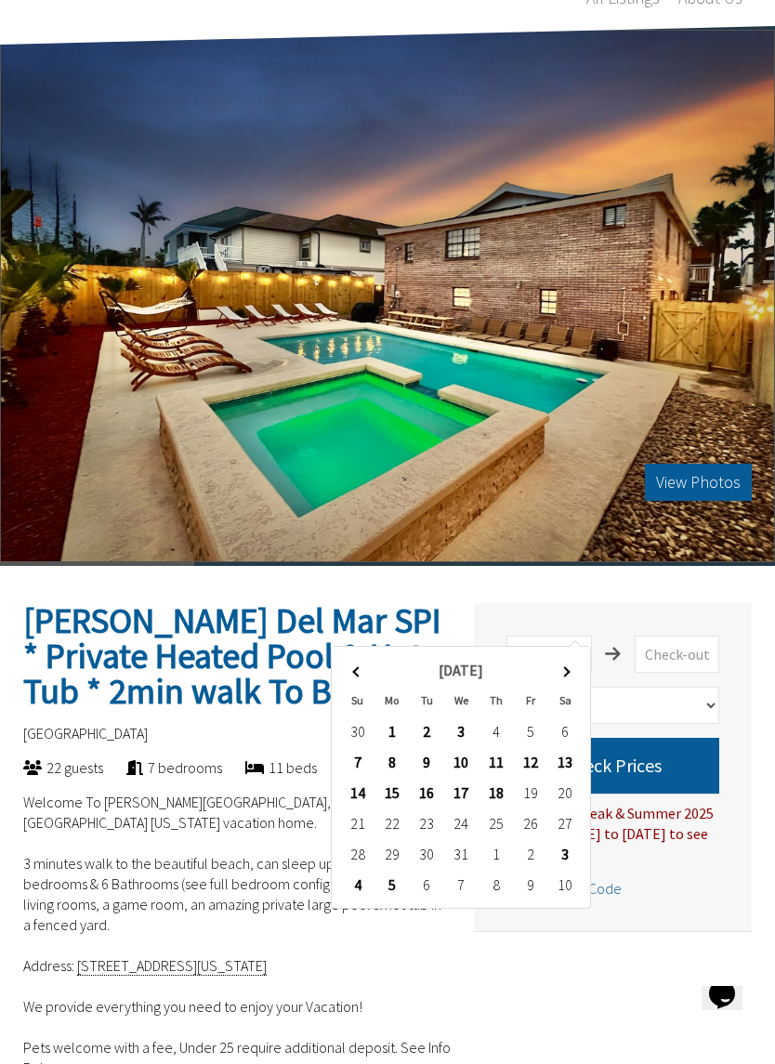
click at [573, 668] on th at bounding box center [565, 670] width 34 height 31
click at [576, 675] on th at bounding box center [565, 670] width 34 height 31
click at [571, 672] on th at bounding box center [565, 670] width 34 height 31
click at [568, 672] on span at bounding box center [565, 671] width 10 height 10
click at [572, 678] on th at bounding box center [565, 670] width 34 height 31
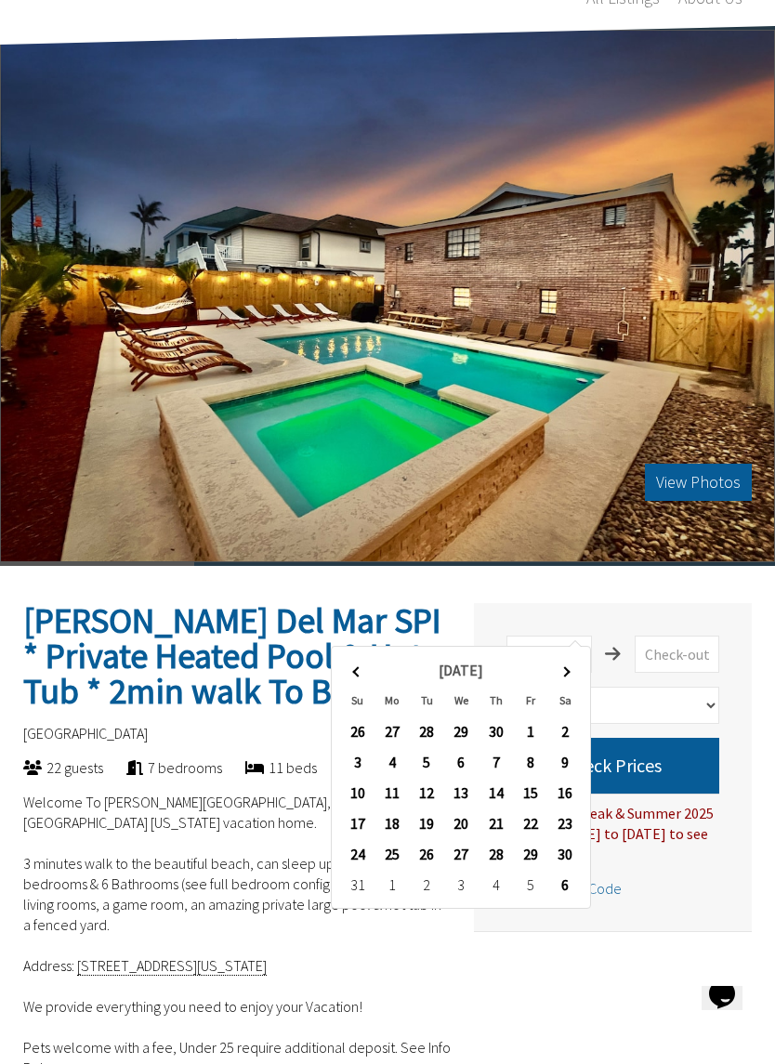
click at [569, 674] on th at bounding box center [565, 670] width 34 height 31
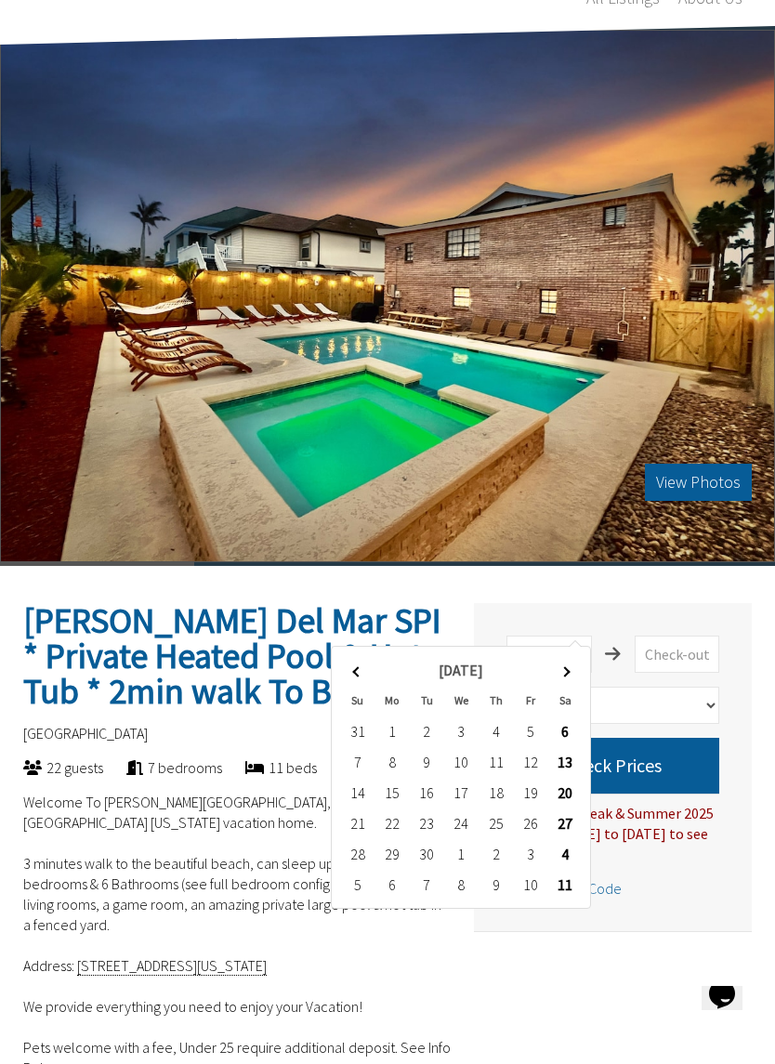
click at [573, 673] on th at bounding box center [565, 670] width 34 height 31
click at [574, 672] on th at bounding box center [565, 670] width 34 height 31
click at [563, 685] on th at bounding box center [565, 670] width 34 height 31
click at [563, 676] on th at bounding box center [565, 670] width 34 height 31
click at [576, 667] on th at bounding box center [565, 670] width 34 height 31
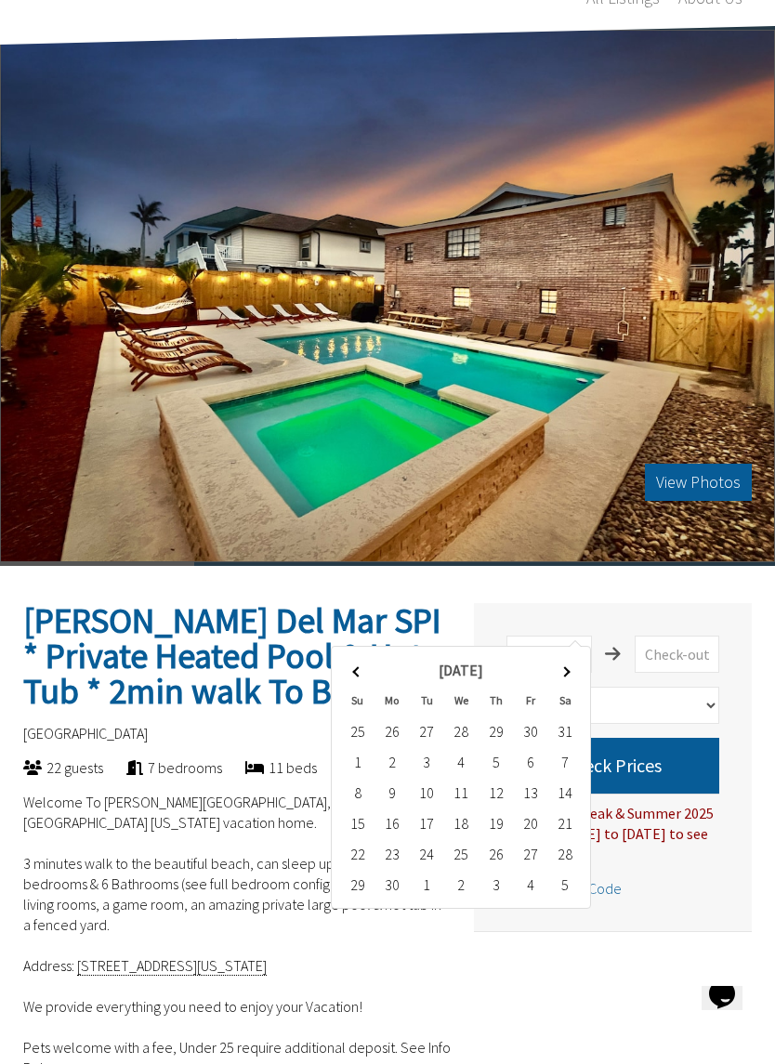
click at [576, 668] on th at bounding box center [565, 670] width 34 height 31
click at [571, 672] on th at bounding box center [565, 670] width 34 height 31
click at [372, 675] on th at bounding box center [357, 670] width 34 height 31
click at [376, 668] on th "Dec 2026" at bounding box center [460, 670] width 173 height 31
click at [370, 671] on th at bounding box center [357, 670] width 34 height 31
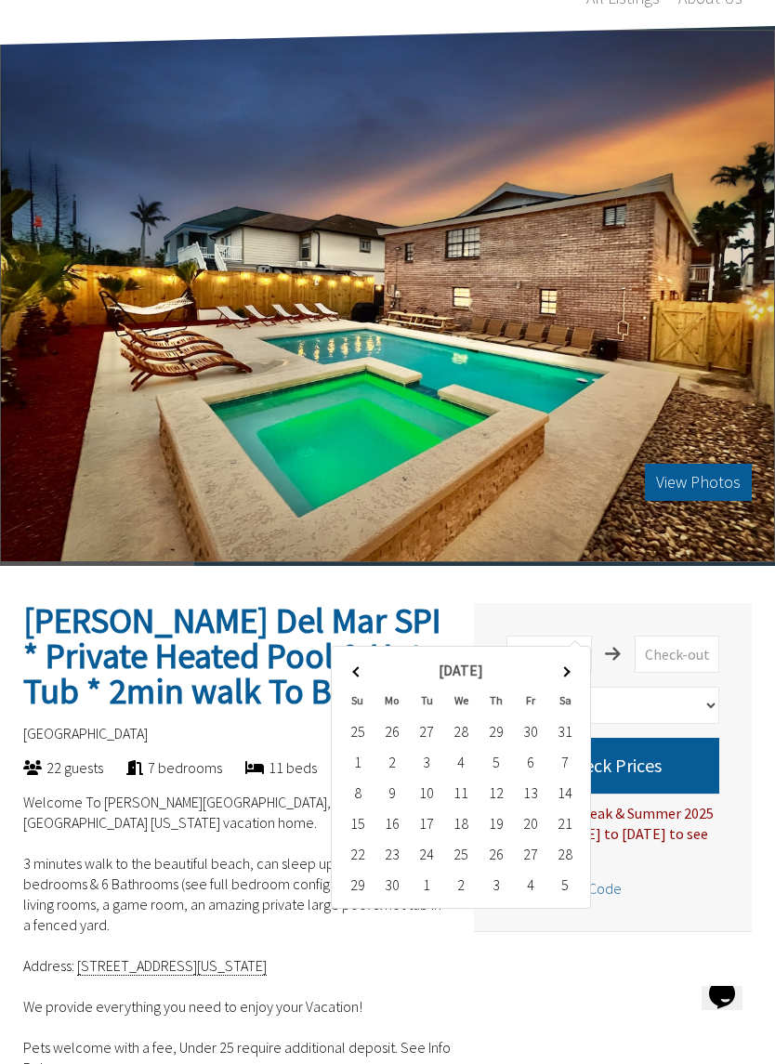
click at [721, 1008] on icon "Chat widget" at bounding box center [722, 994] width 26 height 28
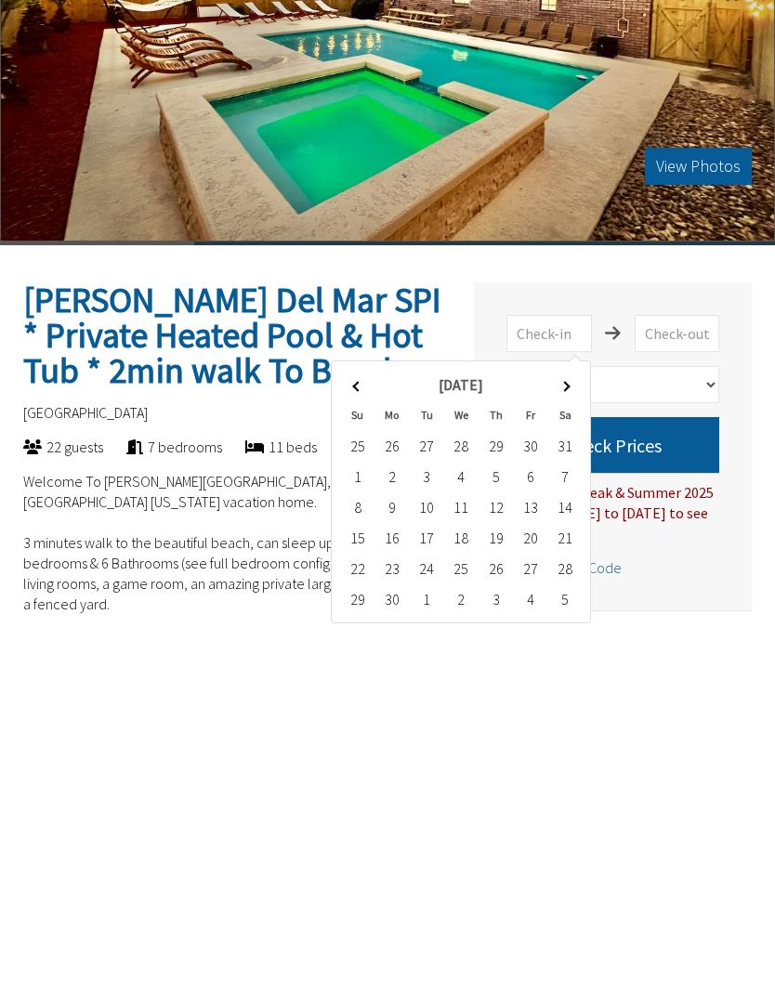
type textarea "Are you all booked for the month of july 2026"
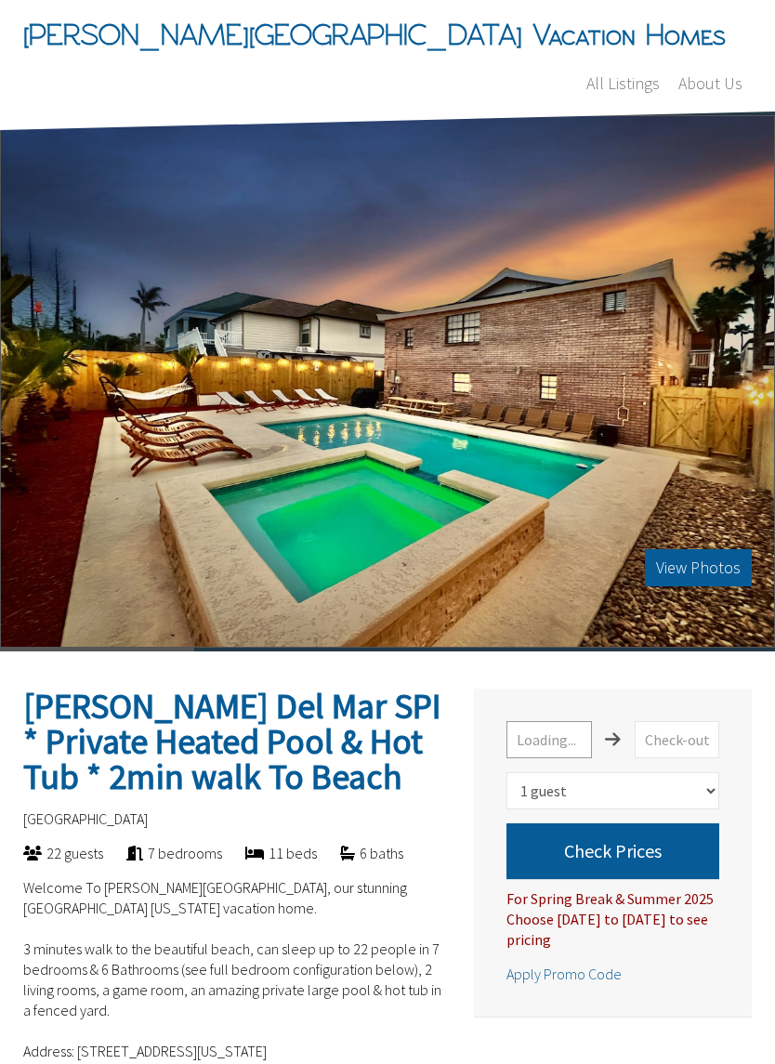
select select "1"
click at [559, 722] on input "text" at bounding box center [548, 739] width 85 height 37
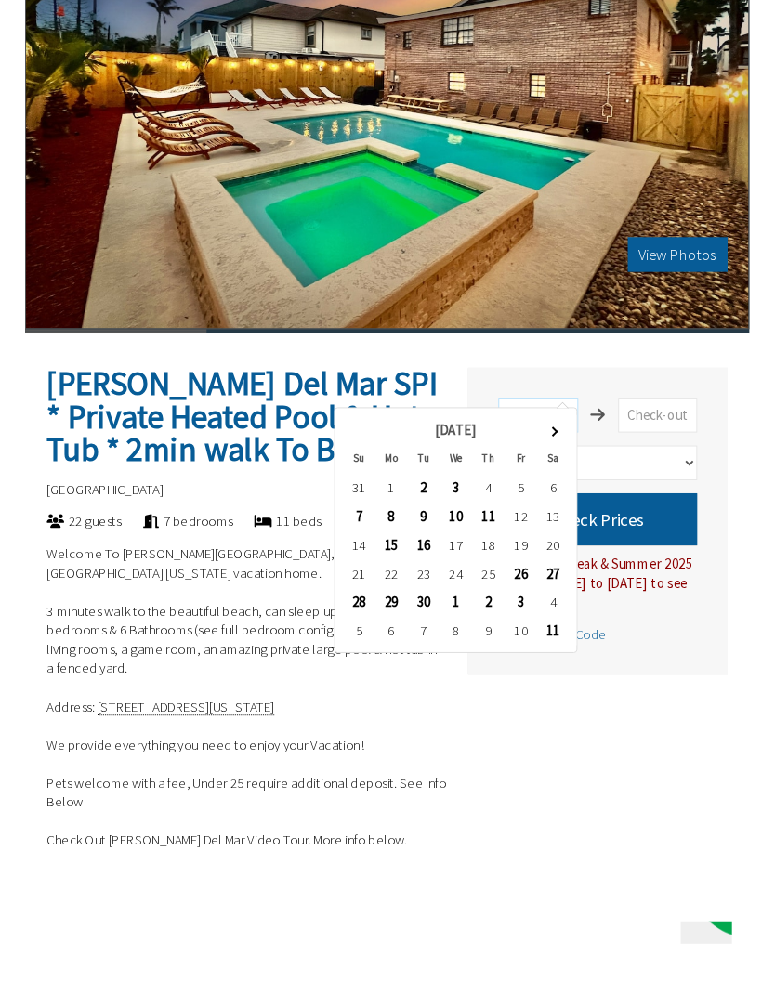
scroll to position [287, 0]
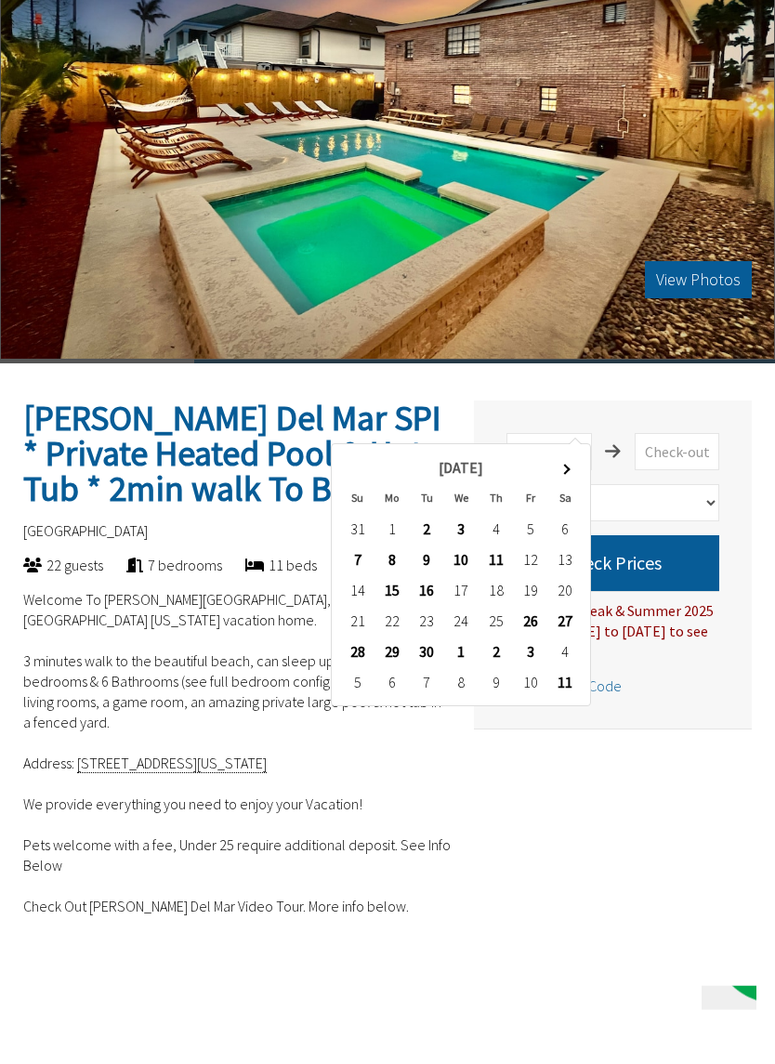
click at [572, 476] on th at bounding box center [565, 468] width 34 height 31
click at [469, 561] on td "8" at bounding box center [461, 560] width 34 height 31
type input "[DATE]"
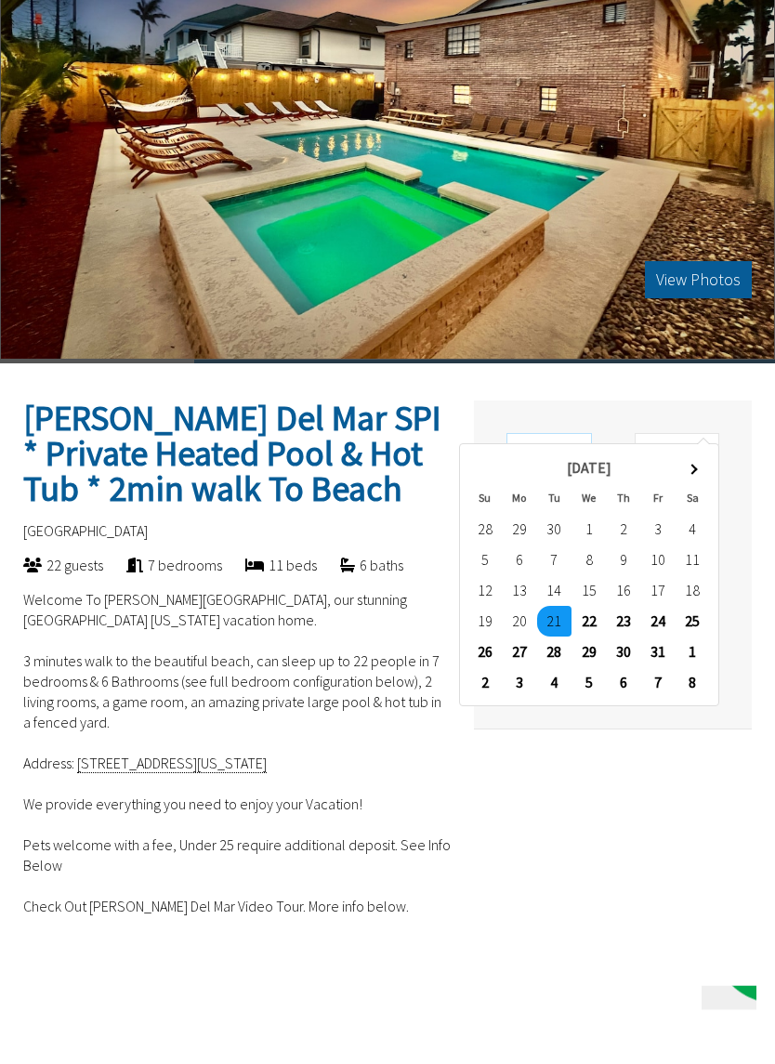
click at [588, 434] on input "[DATE]" at bounding box center [548, 452] width 85 height 37
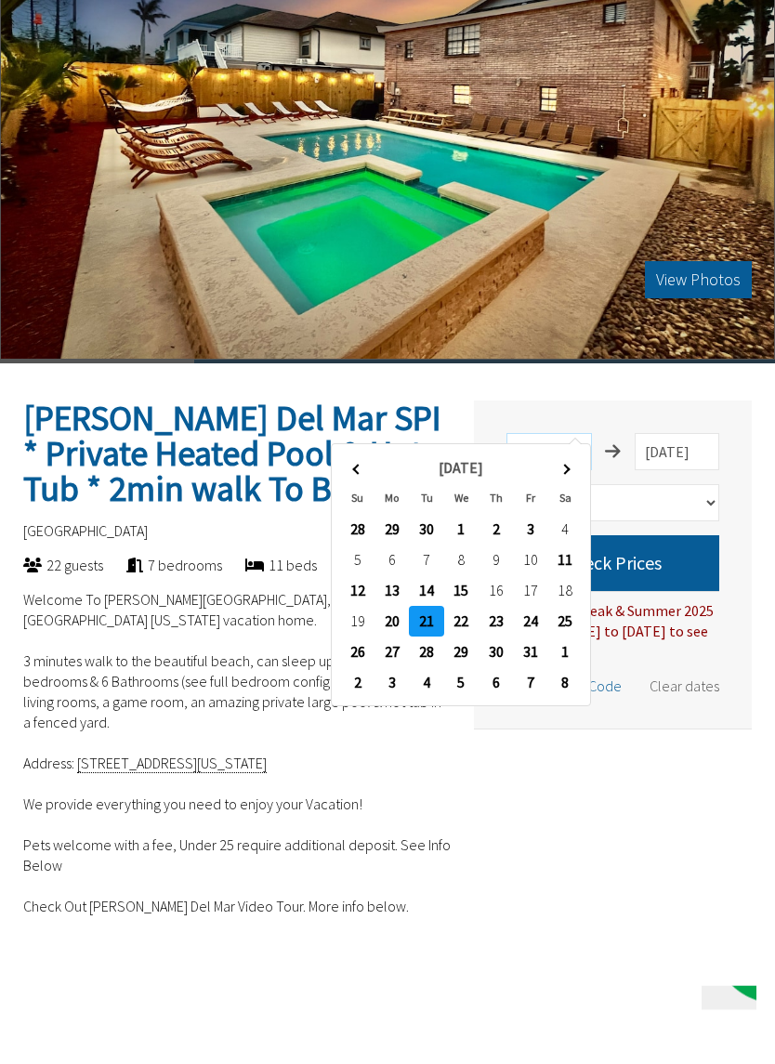
click at [588, 434] on input "[DATE]" at bounding box center [548, 452] width 85 height 37
click at [574, 434] on input "[DATE]" at bounding box center [548, 452] width 85 height 37
click at [575, 482] on th at bounding box center [565, 468] width 34 height 31
click at [569, 473] on th at bounding box center [565, 468] width 34 height 31
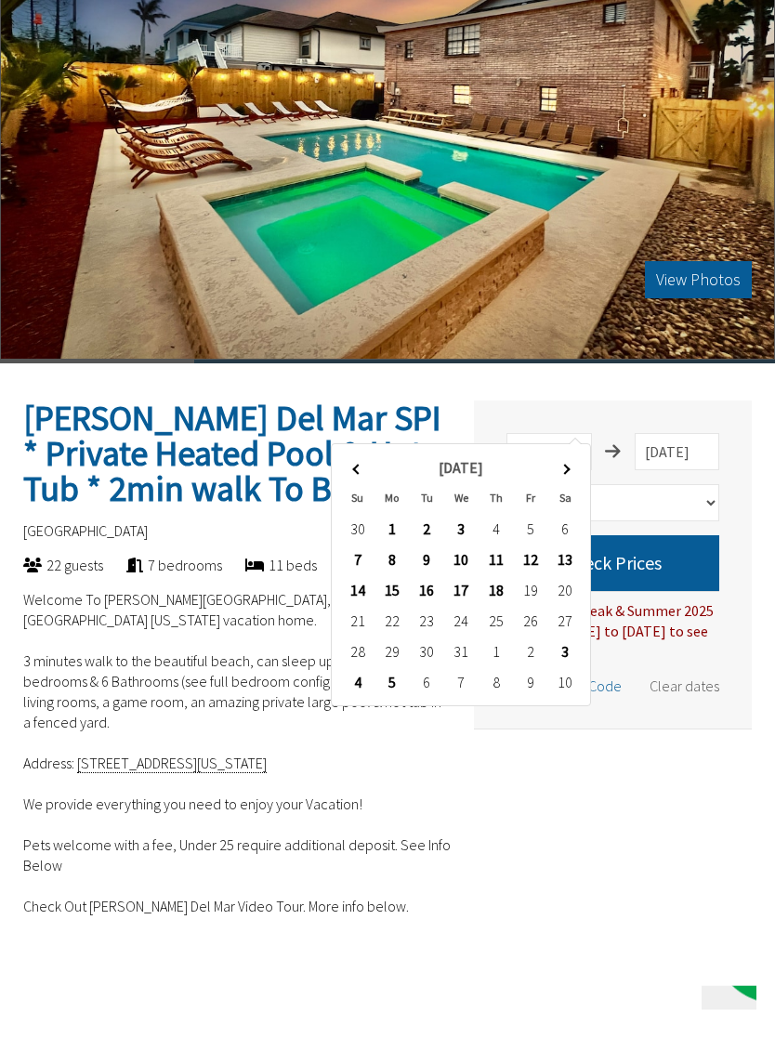
click at [573, 476] on th at bounding box center [565, 468] width 34 height 31
click at [579, 471] on th at bounding box center [565, 468] width 34 height 31
click at [571, 474] on th at bounding box center [565, 468] width 34 height 31
click at [576, 473] on th at bounding box center [565, 468] width 34 height 31
click at [571, 471] on th at bounding box center [565, 468] width 34 height 31
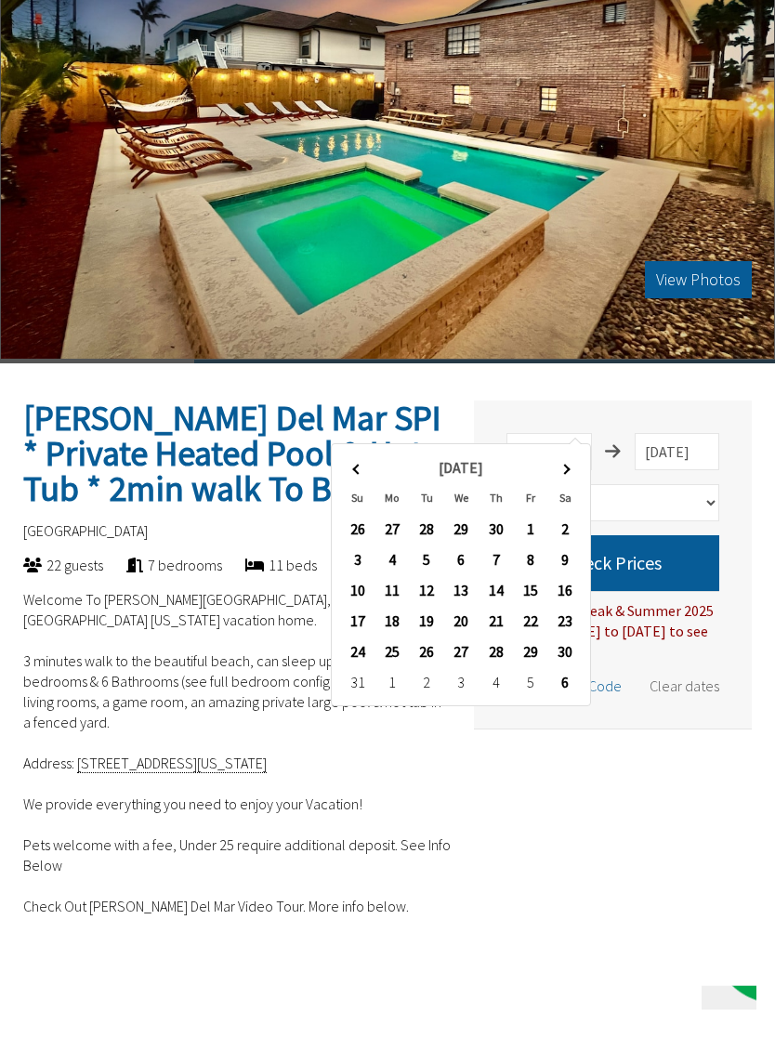
click at [570, 470] on th at bounding box center [565, 468] width 34 height 31
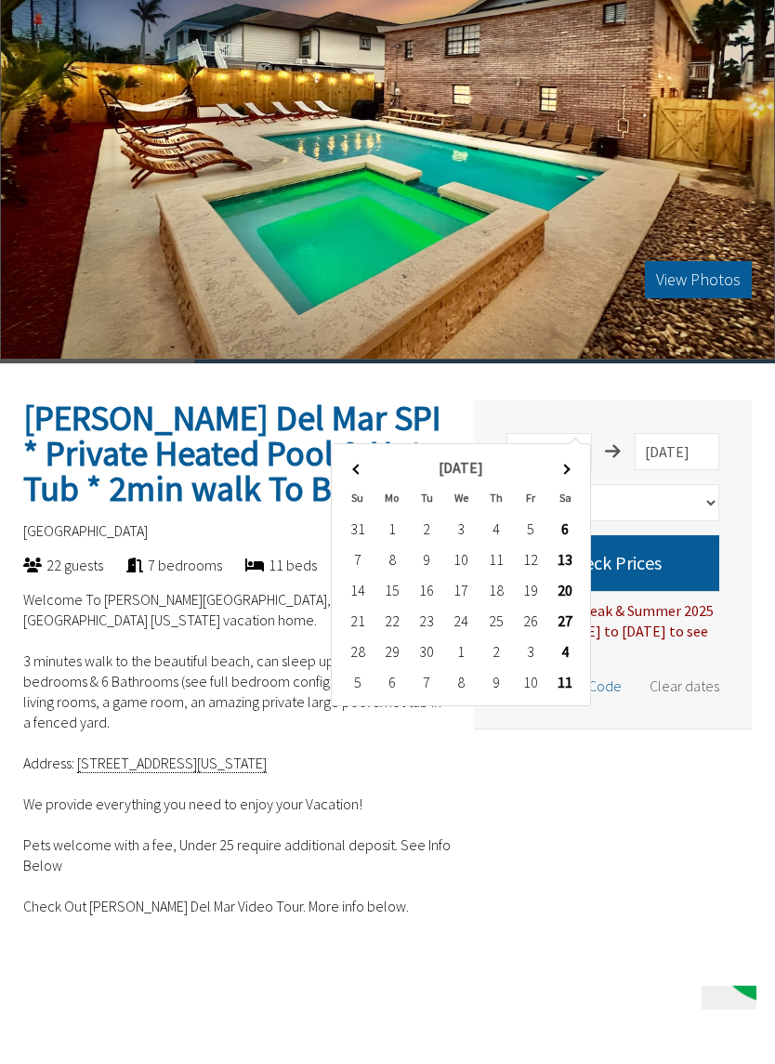
click at [574, 480] on th at bounding box center [565, 468] width 34 height 31
click at [571, 476] on th at bounding box center [565, 468] width 34 height 31
click at [370, 475] on th at bounding box center [357, 468] width 34 height 31
click at [371, 477] on th at bounding box center [357, 468] width 34 height 31
click at [366, 476] on th at bounding box center [357, 468] width 34 height 31
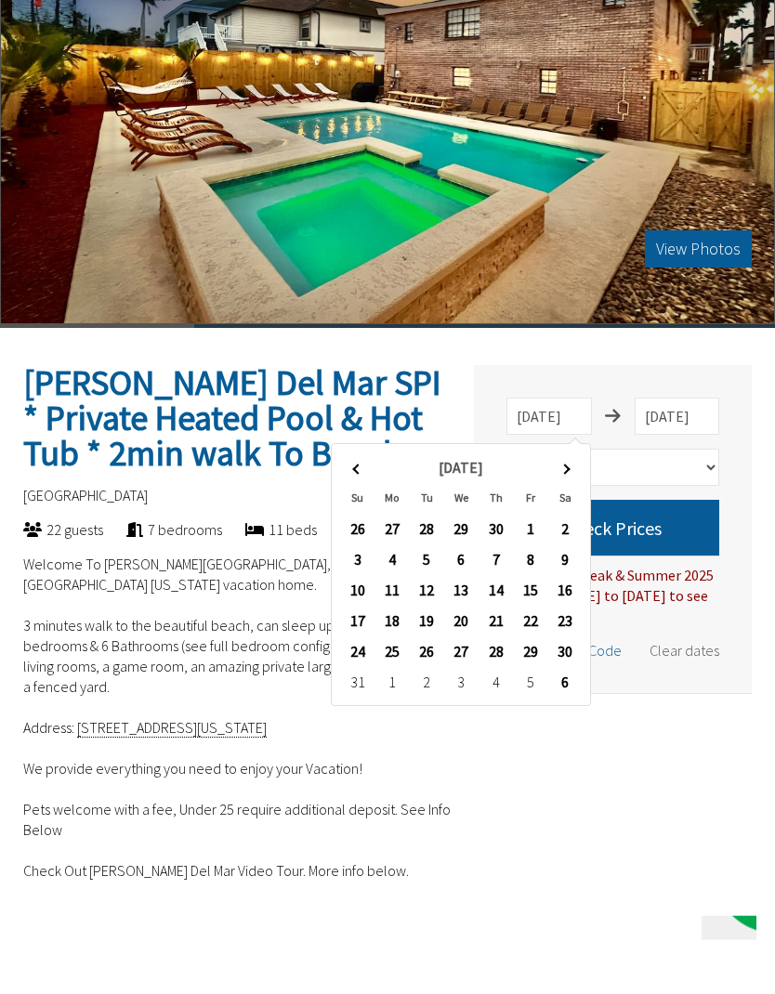
scroll to position [288, 0]
type input "[DATE]"
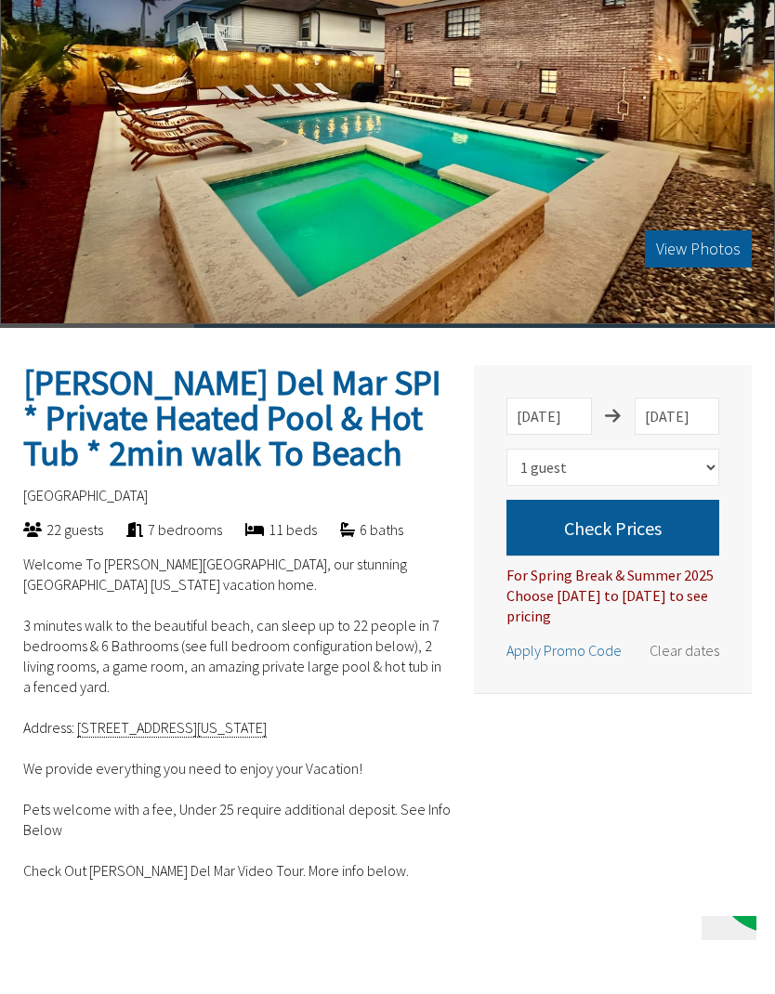
click at [616, 516] on button "Check Prices" at bounding box center [612, 528] width 213 height 56
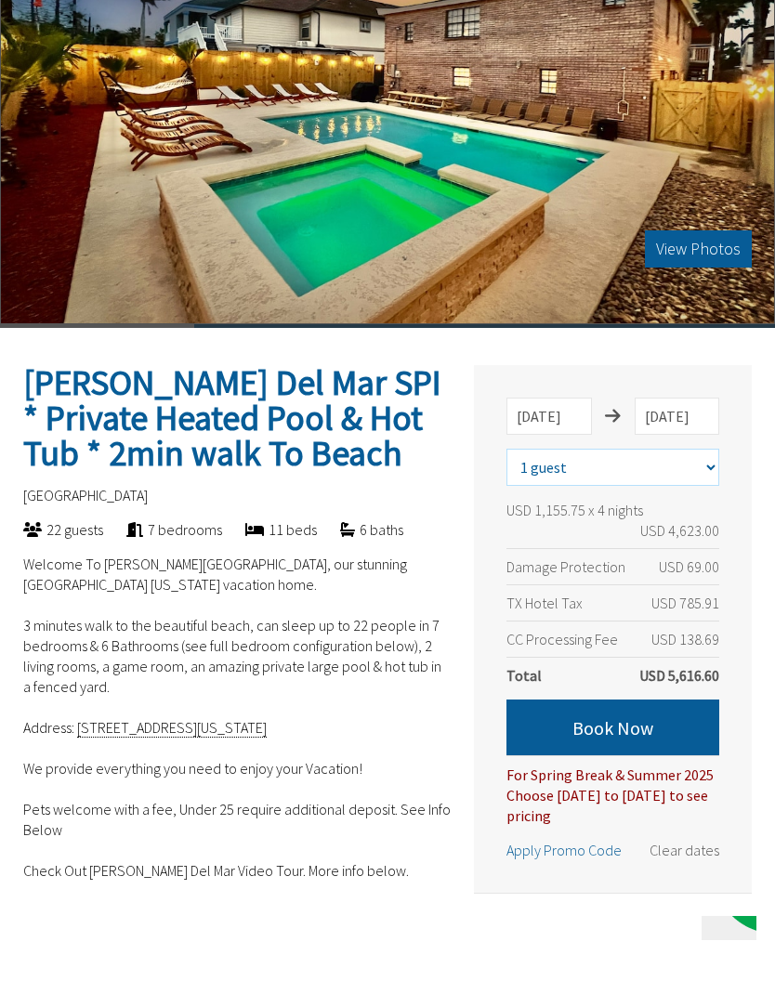
click at [707, 458] on select "Select number of guests 1 guest 2 guests 3 guests 4 guests 5 guests 6 guests 7 …" at bounding box center [612, 467] width 213 height 37
select select "16"
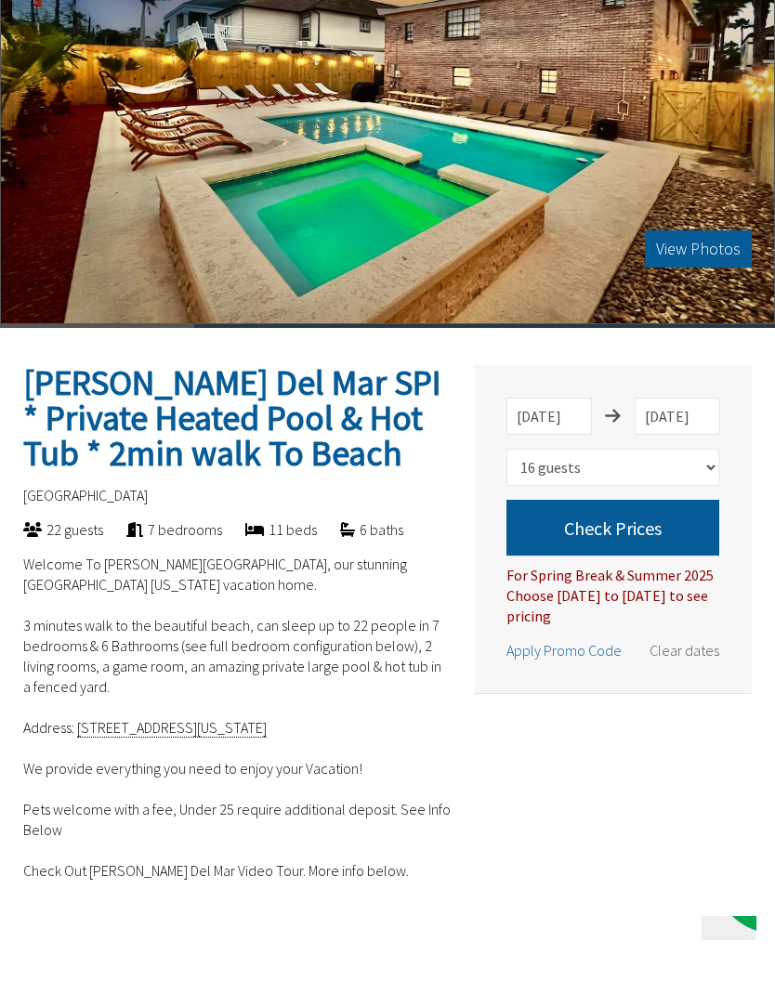
click at [594, 521] on button "Check Prices" at bounding box center [612, 528] width 213 height 56
